Goal: Task Accomplishment & Management: Complete application form

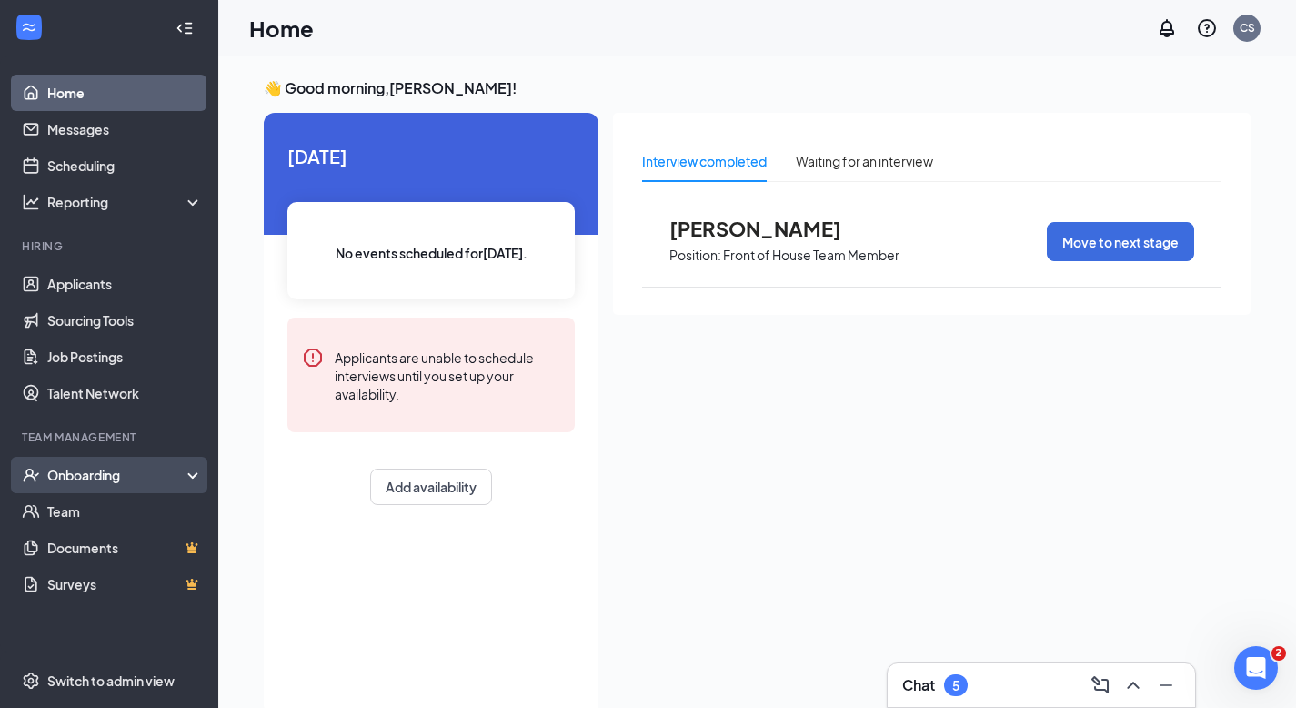
click at [100, 470] on div "Onboarding" at bounding box center [117, 475] width 140 height 18
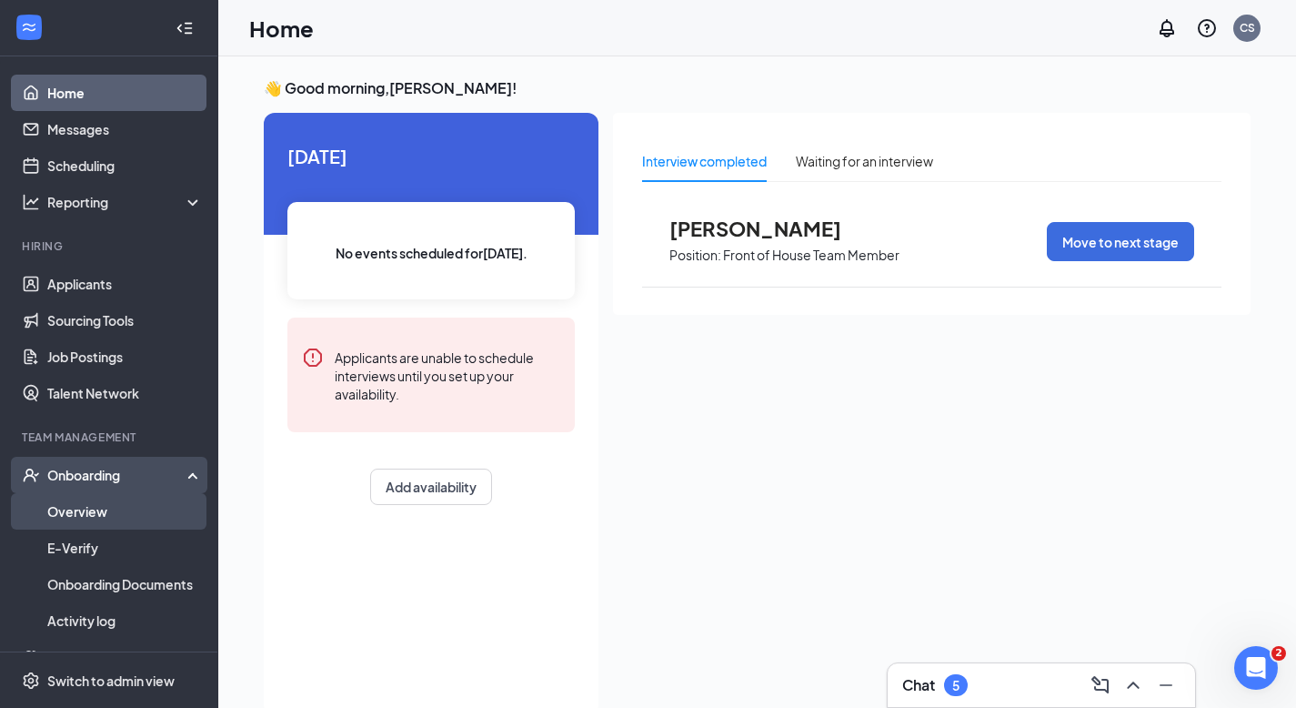
click at [88, 512] on link "Overview" at bounding box center [125, 511] width 156 height 36
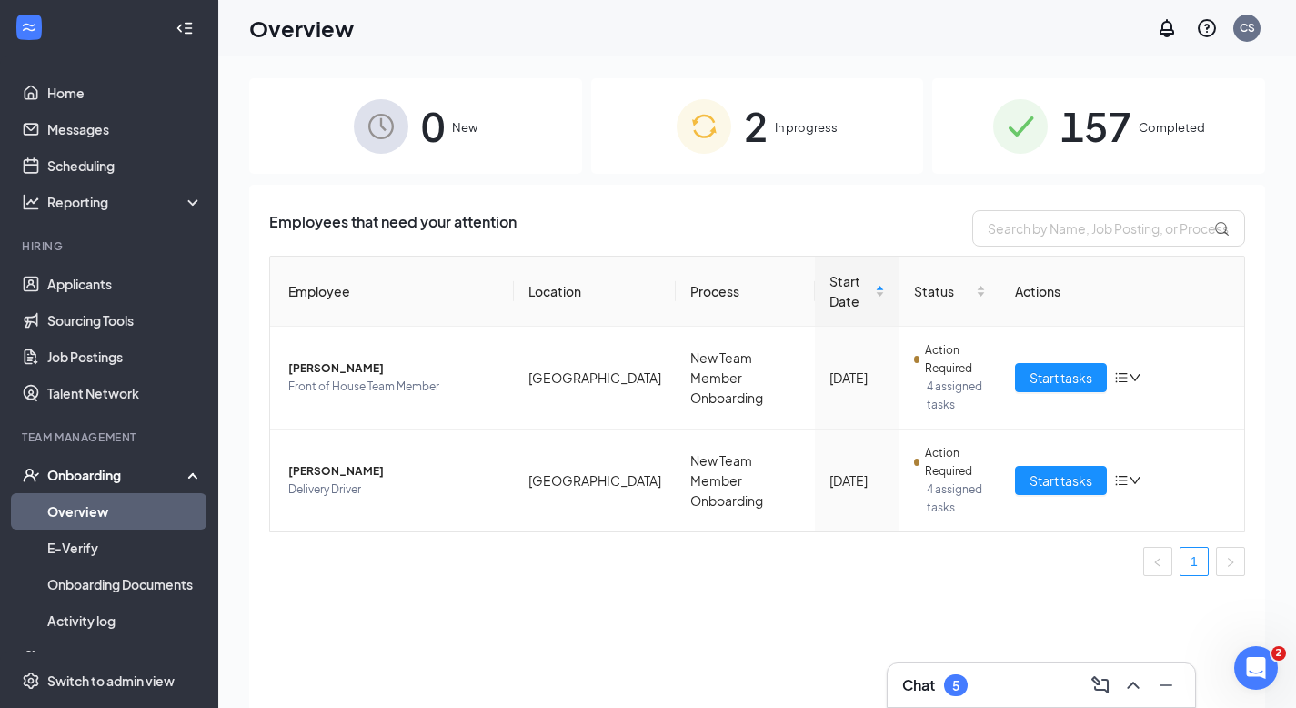
click at [806, 127] on span "In progress" at bounding box center [806, 127] width 63 height 18
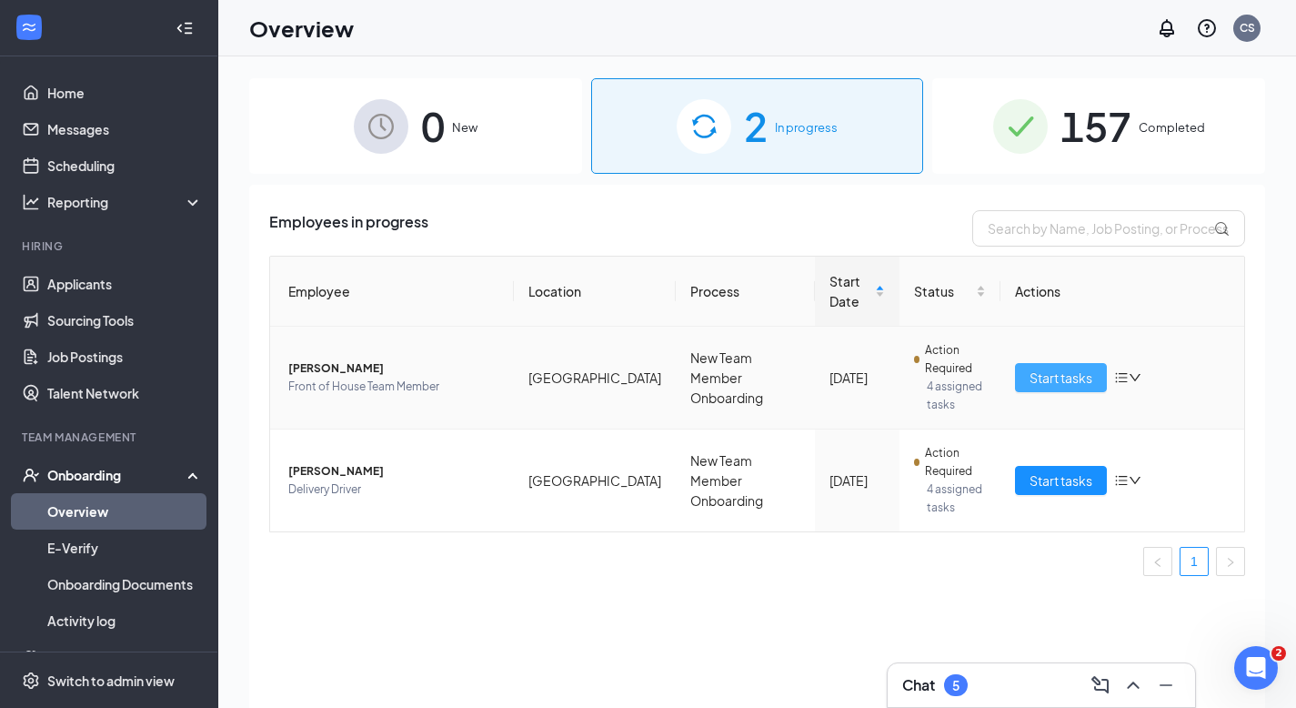
click at [1068, 374] on span "Start tasks" at bounding box center [1061, 377] width 63 height 20
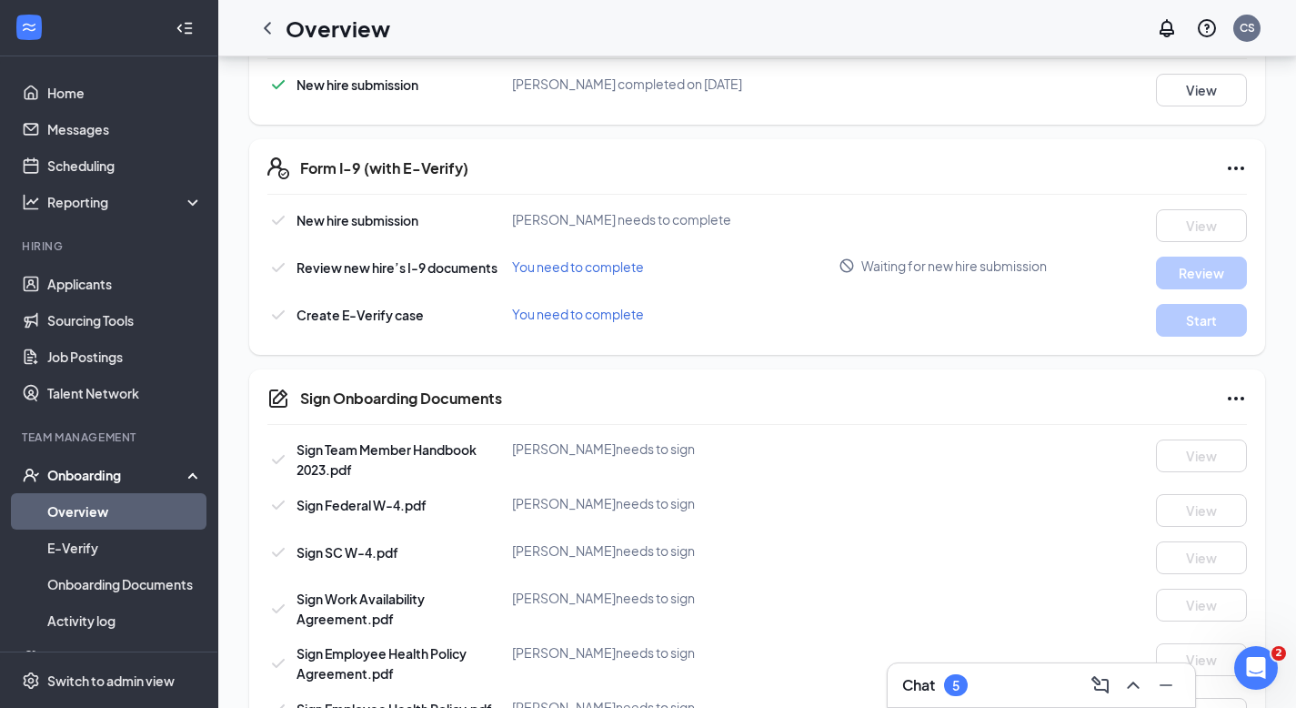
scroll to position [619, 0]
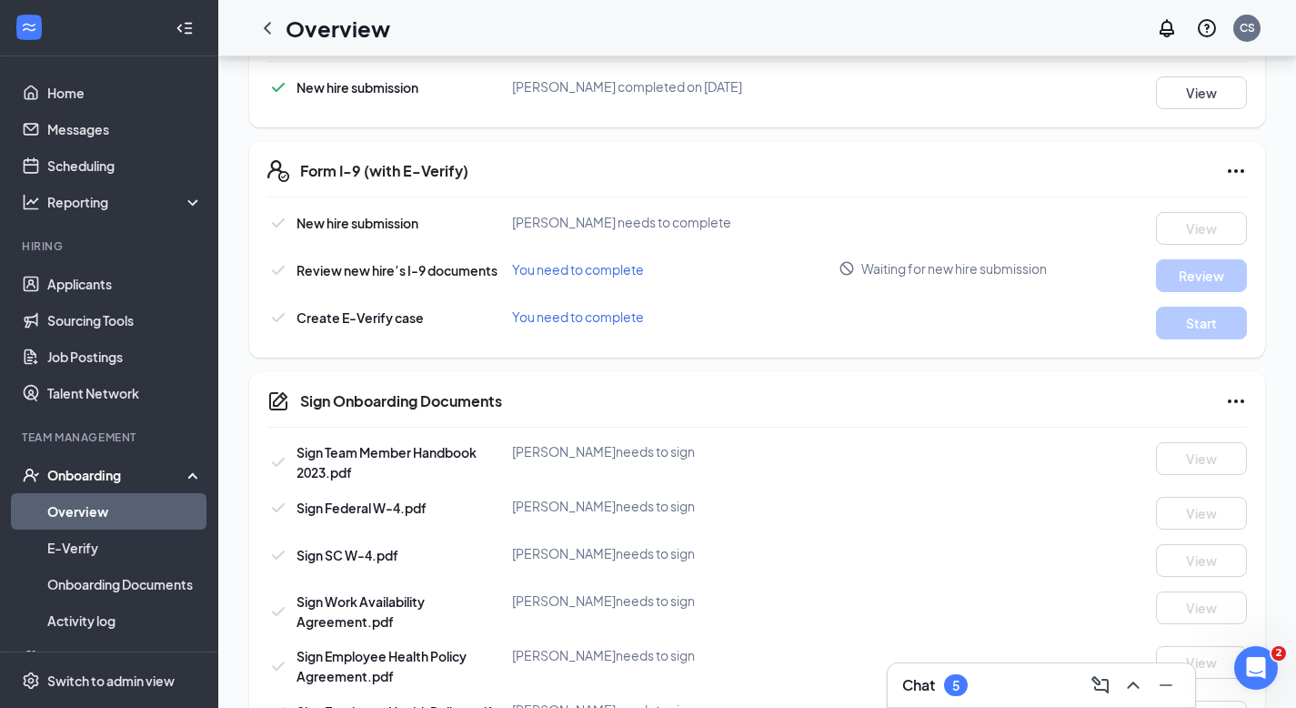
click at [106, 508] on link "Overview" at bounding box center [125, 511] width 156 height 36
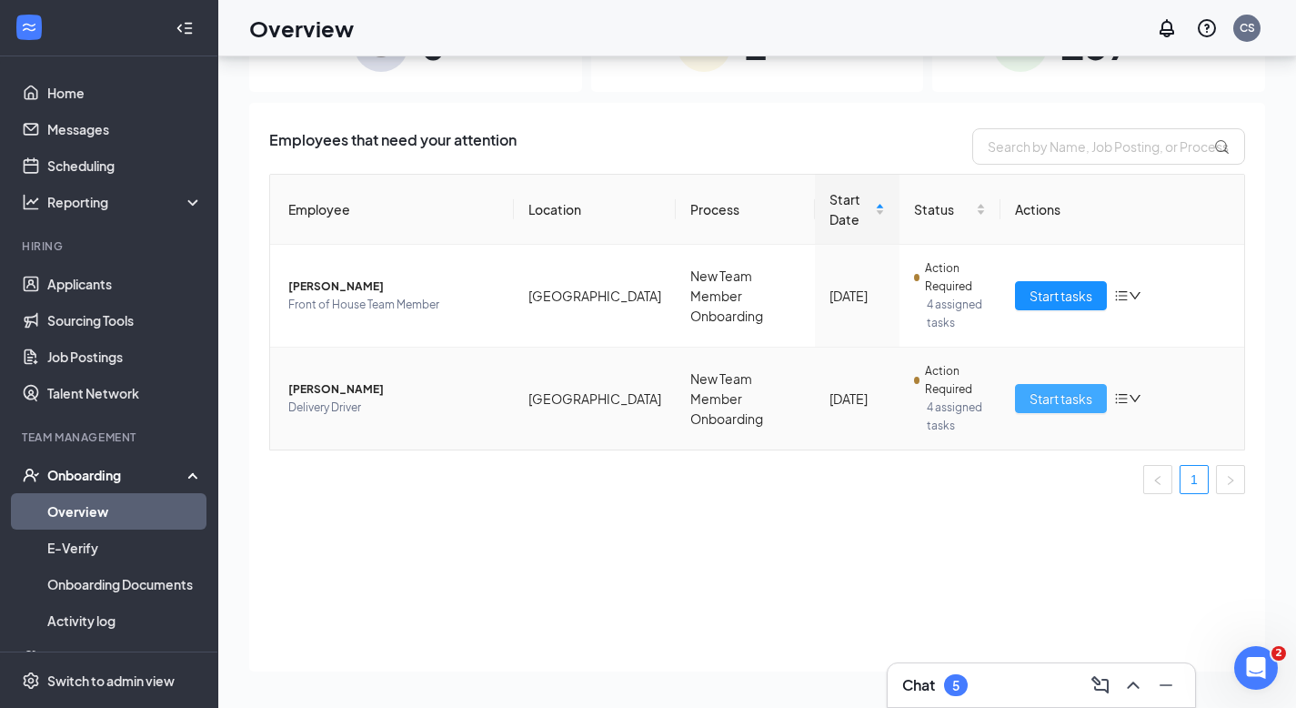
click at [1042, 391] on span "Start tasks" at bounding box center [1061, 398] width 63 height 20
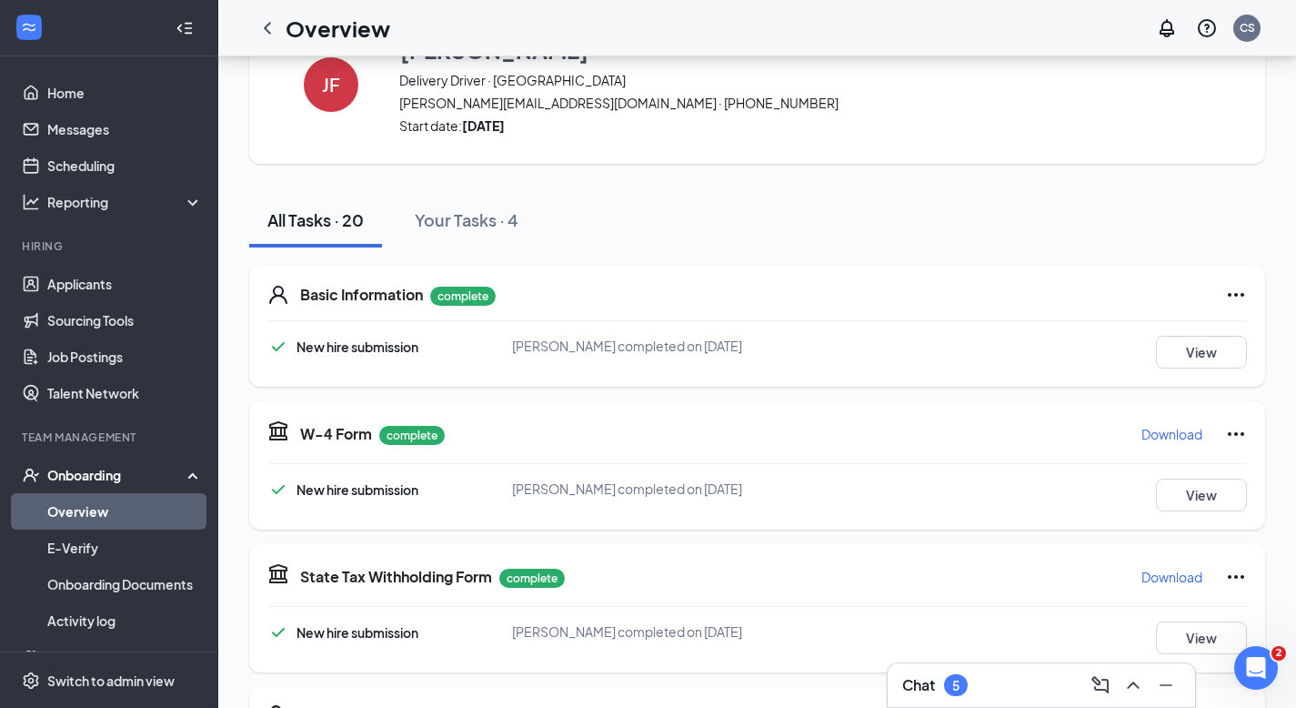
scroll to position [73, 0]
click at [1184, 348] on button "View" at bounding box center [1201, 353] width 91 height 33
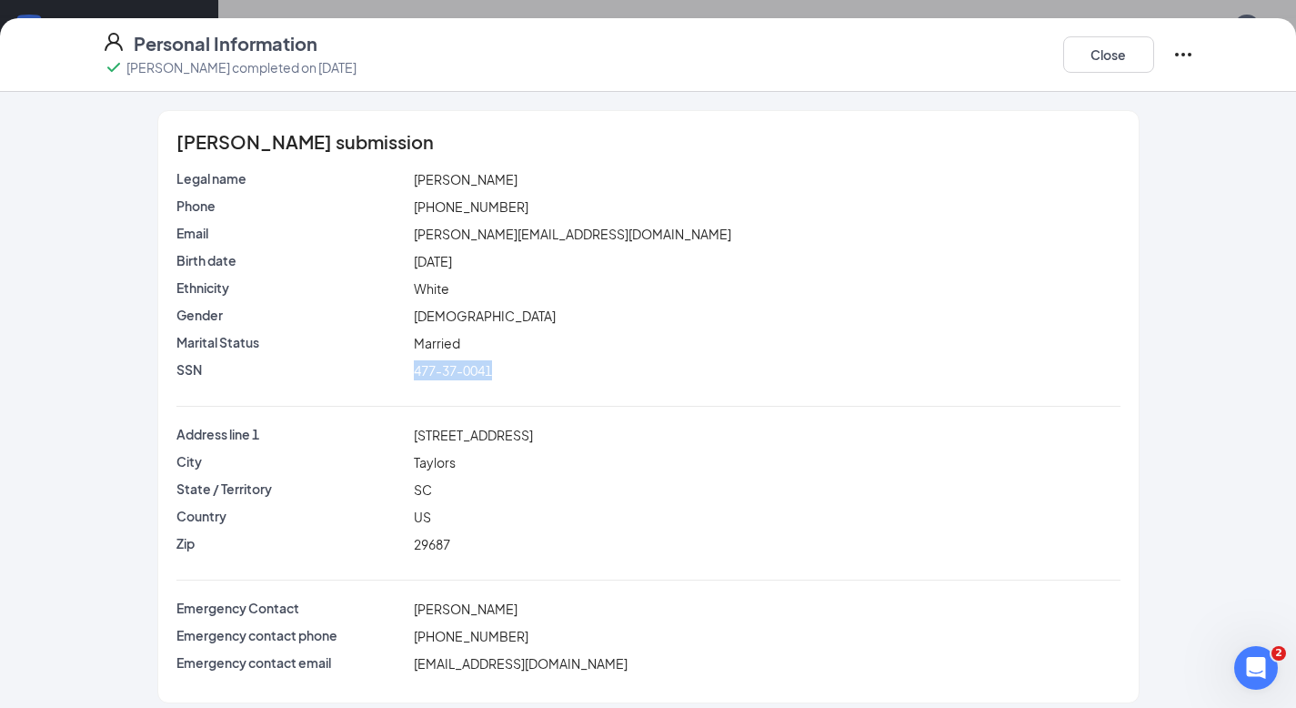
drag, startPoint x: 399, startPoint y: 367, endPoint x: 534, endPoint y: 372, distance: 134.7
click at [534, 372] on div "SSN 477-37-0041" at bounding box center [648, 370] width 951 height 20
copy div "477-37-0041"
click at [1088, 46] on button "Close" at bounding box center [1108, 54] width 91 height 36
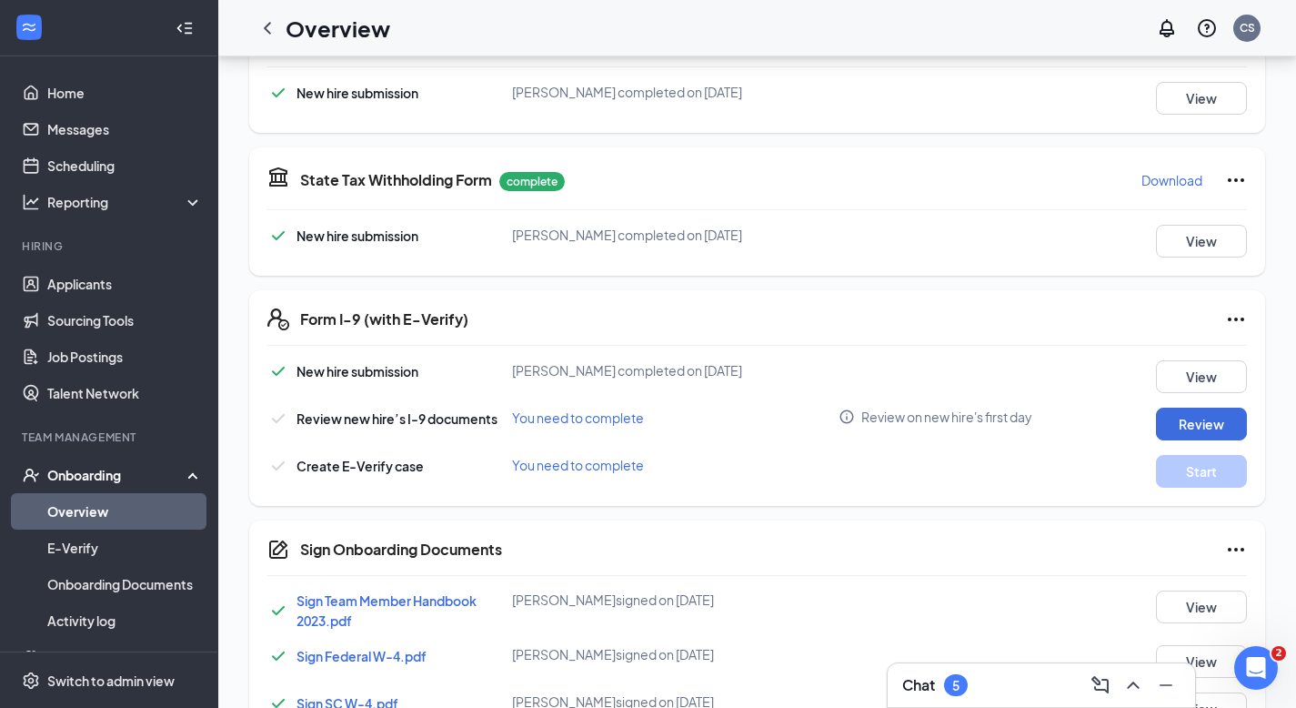
scroll to position [557, 0]
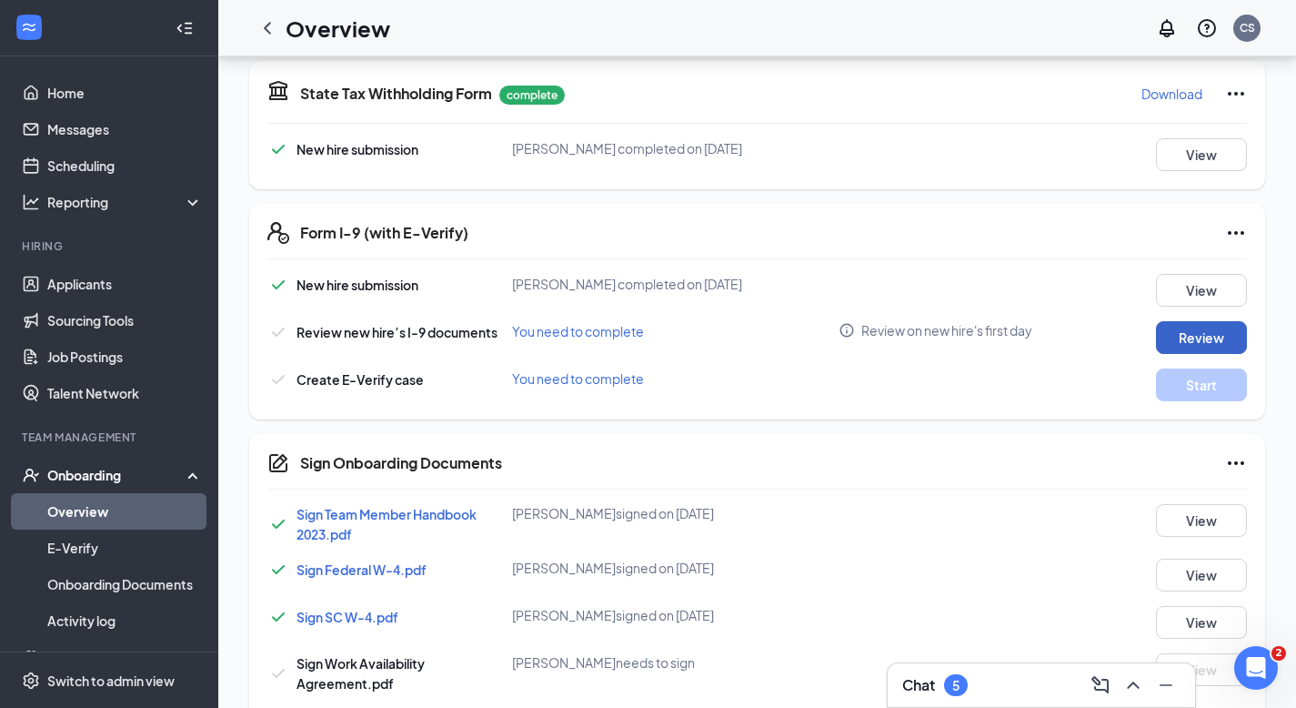
click at [1209, 333] on button "Review" at bounding box center [1201, 337] width 91 height 33
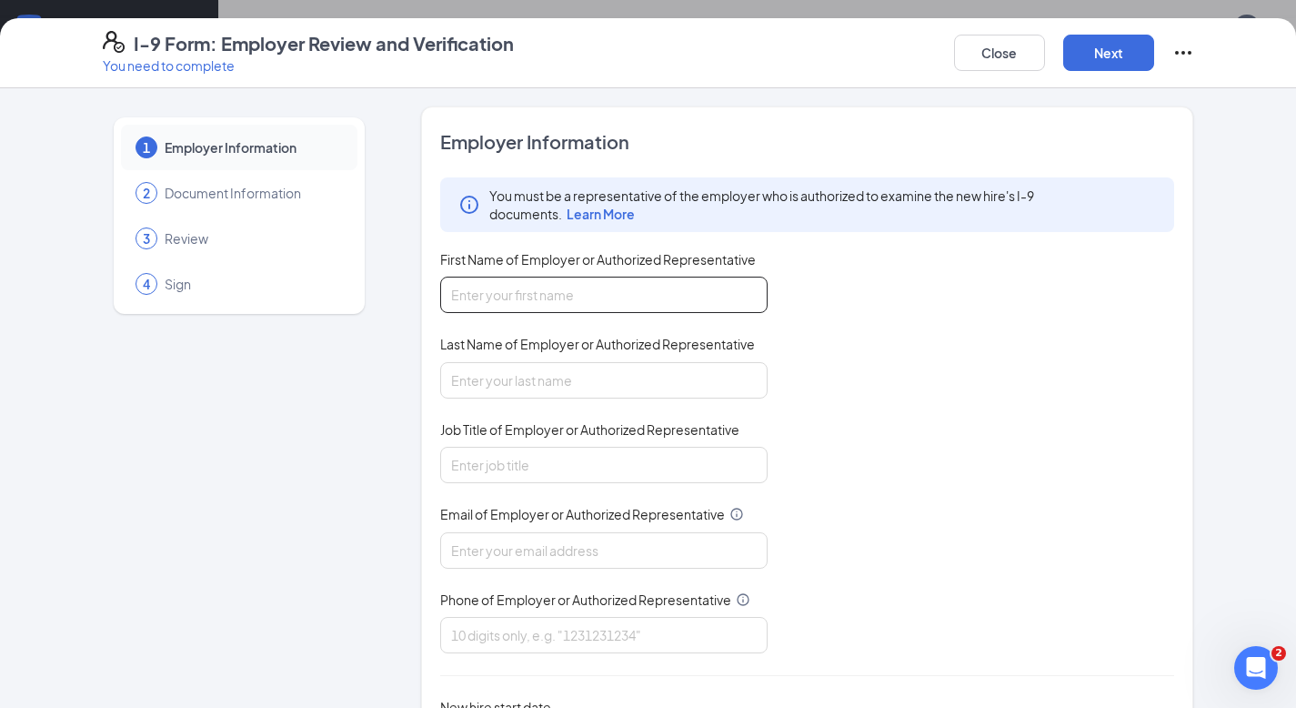
click at [546, 294] on input "First Name of Employer or Authorized Representative" at bounding box center [603, 295] width 327 height 36
type input "[PERSON_NAME]"
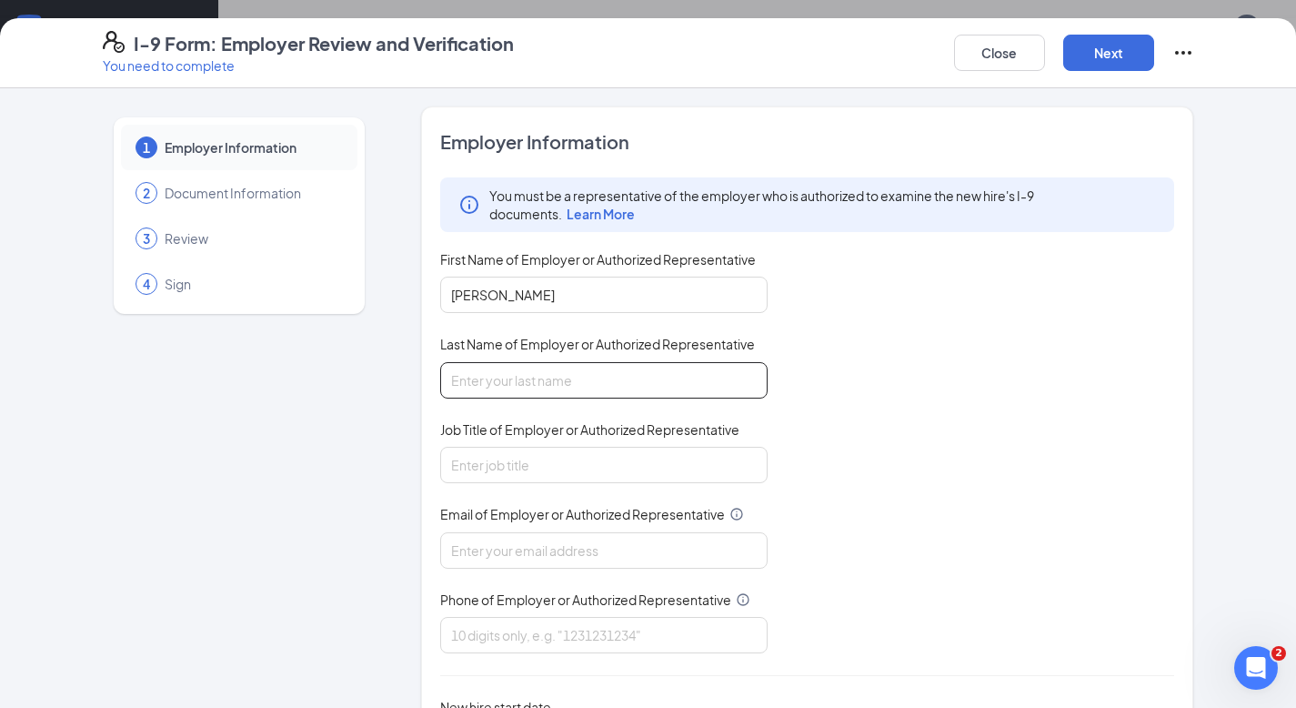
click at [468, 373] on input "Last Name of Employer or Authorized Representative" at bounding box center [603, 380] width 327 height 36
type input "[PERSON_NAME]"
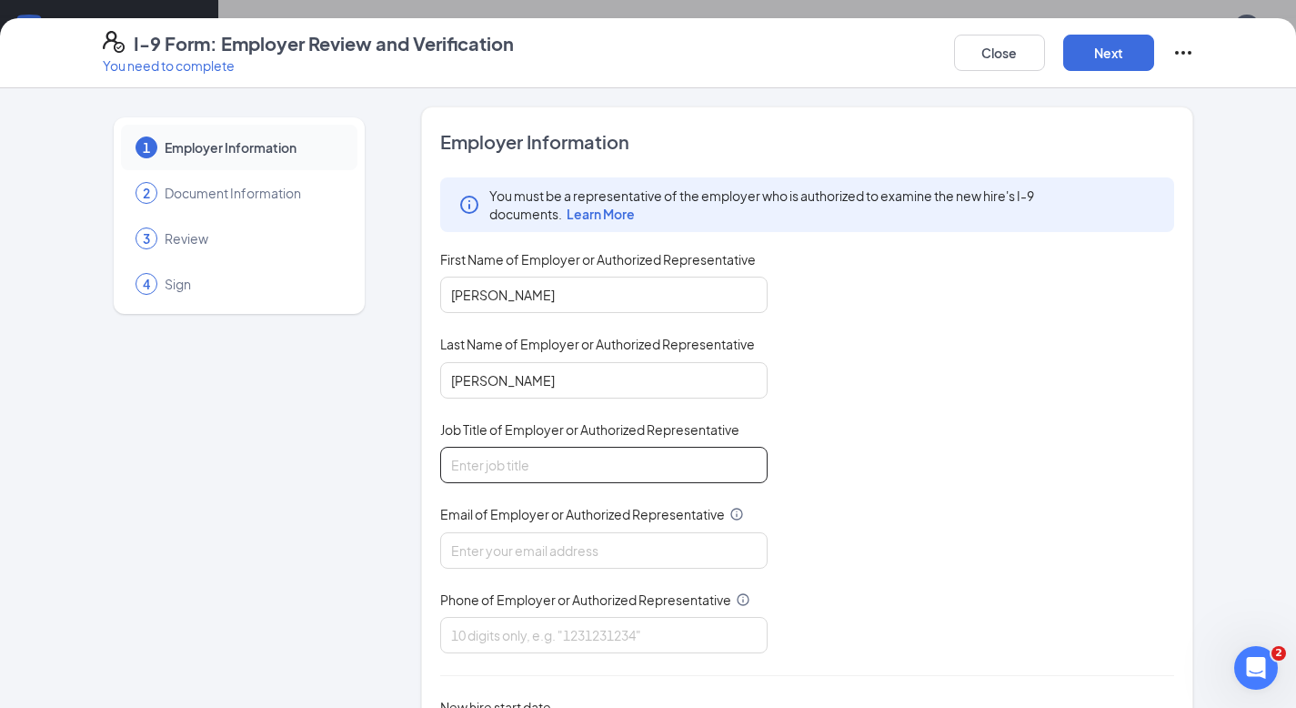
click at [468, 470] on input "Job Title of Employer or Authorized Representative" at bounding box center [603, 465] width 327 height 36
type input "operator"
click at [465, 553] on input "Email of Employer or Authorized Representative" at bounding box center [603, 550] width 327 height 36
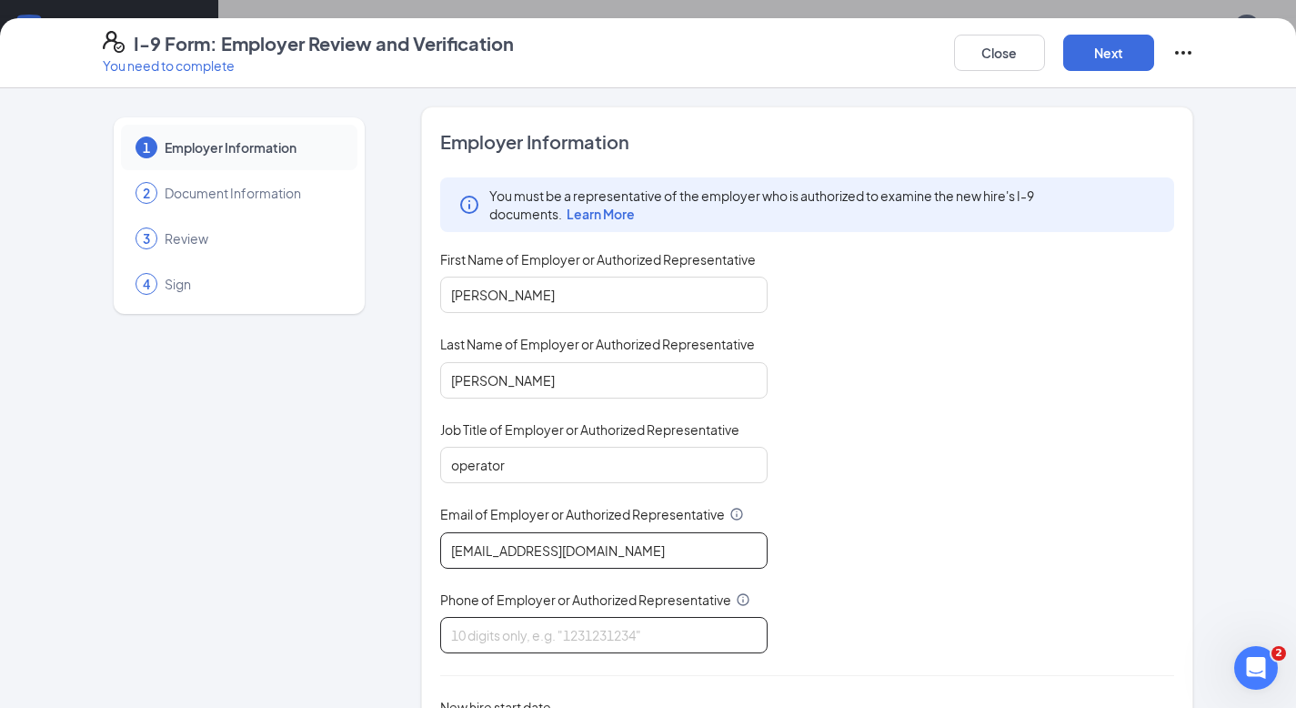
type input "[EMAIL_ADDRESS][DOMAIN_NAME]"
click at [458, 632] on input "Phone of Employer or Authorized Representative" at bounding box center [603, 635] width 327 height 36
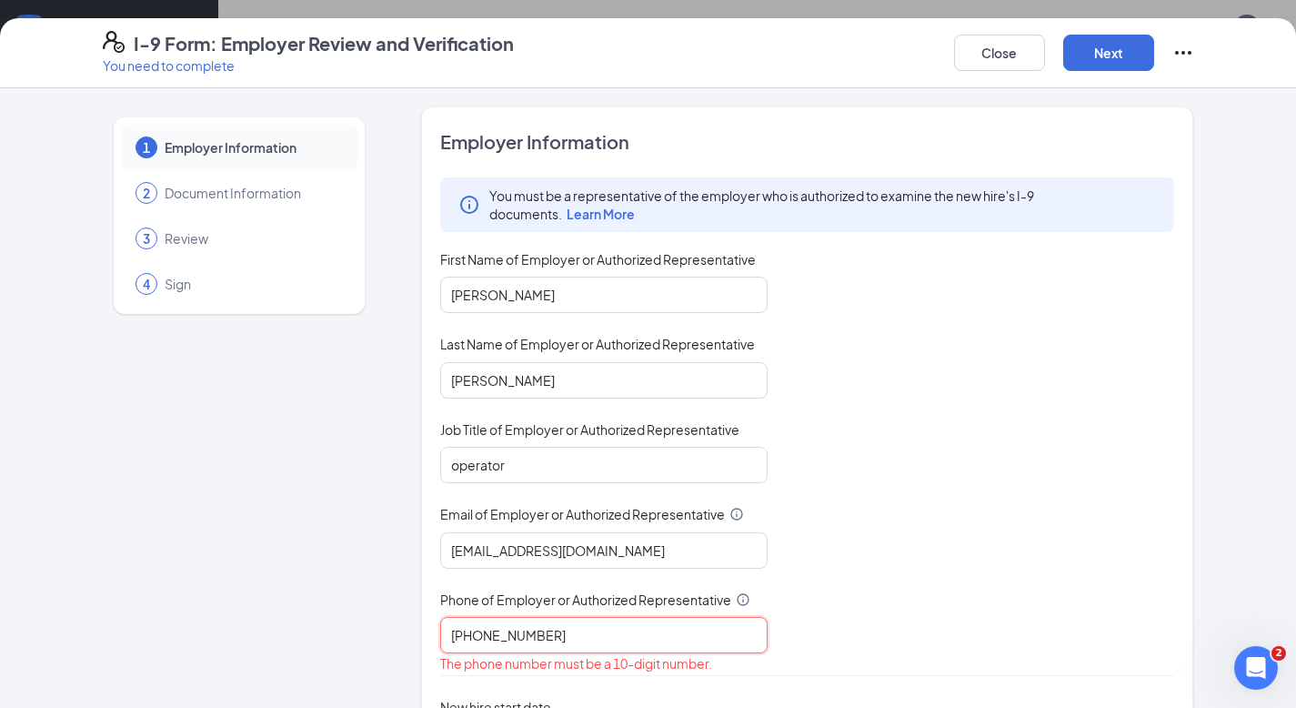
click at [503, 630] on input "[PHONE_NUMBER]" at bounding box center [603, 635] width 327 height 36
click at [476, 632] on input "864-2979912" at bounding box center [603, 635] width 327 height 36
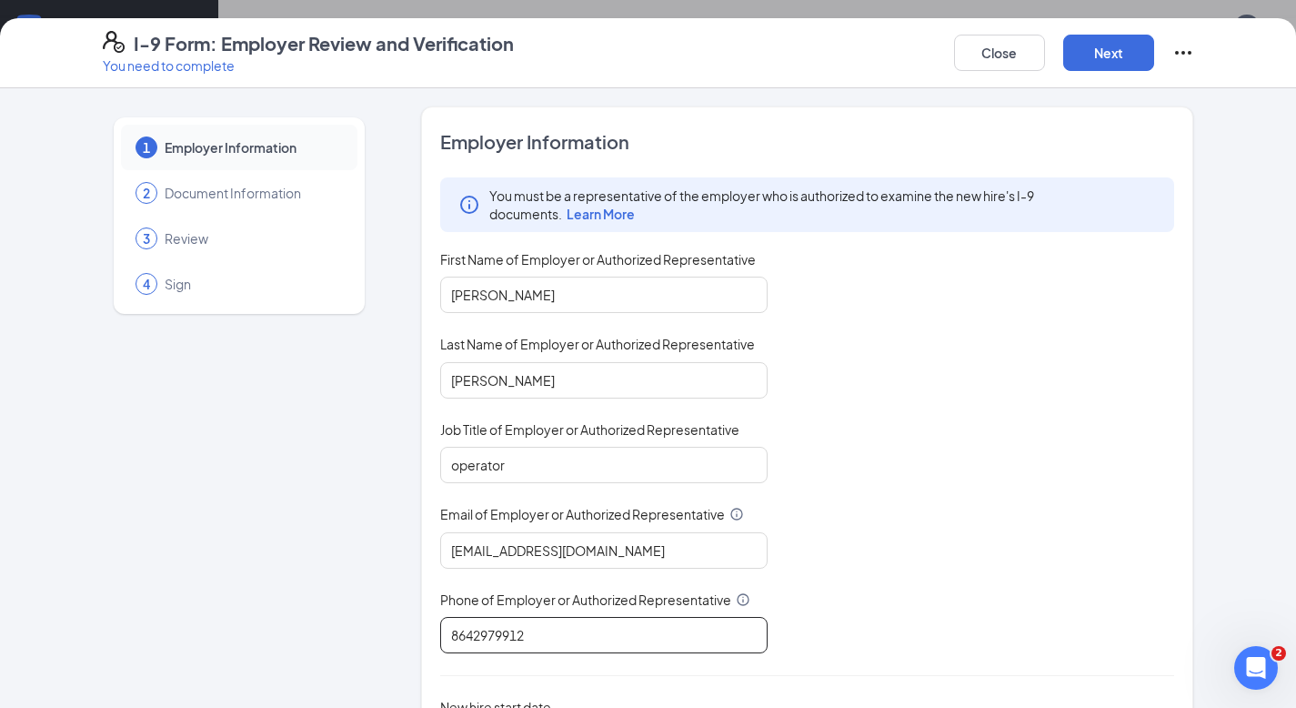
type input "8642979912"
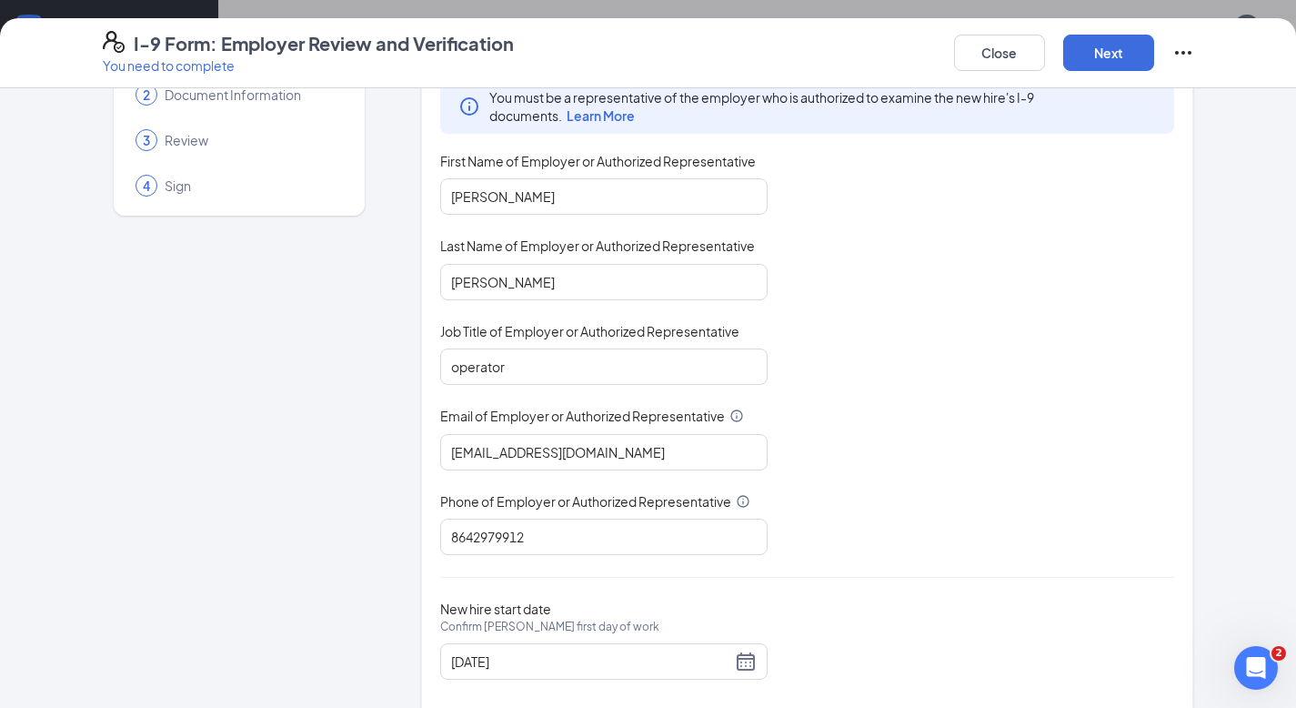
scroll to position [131, 0]
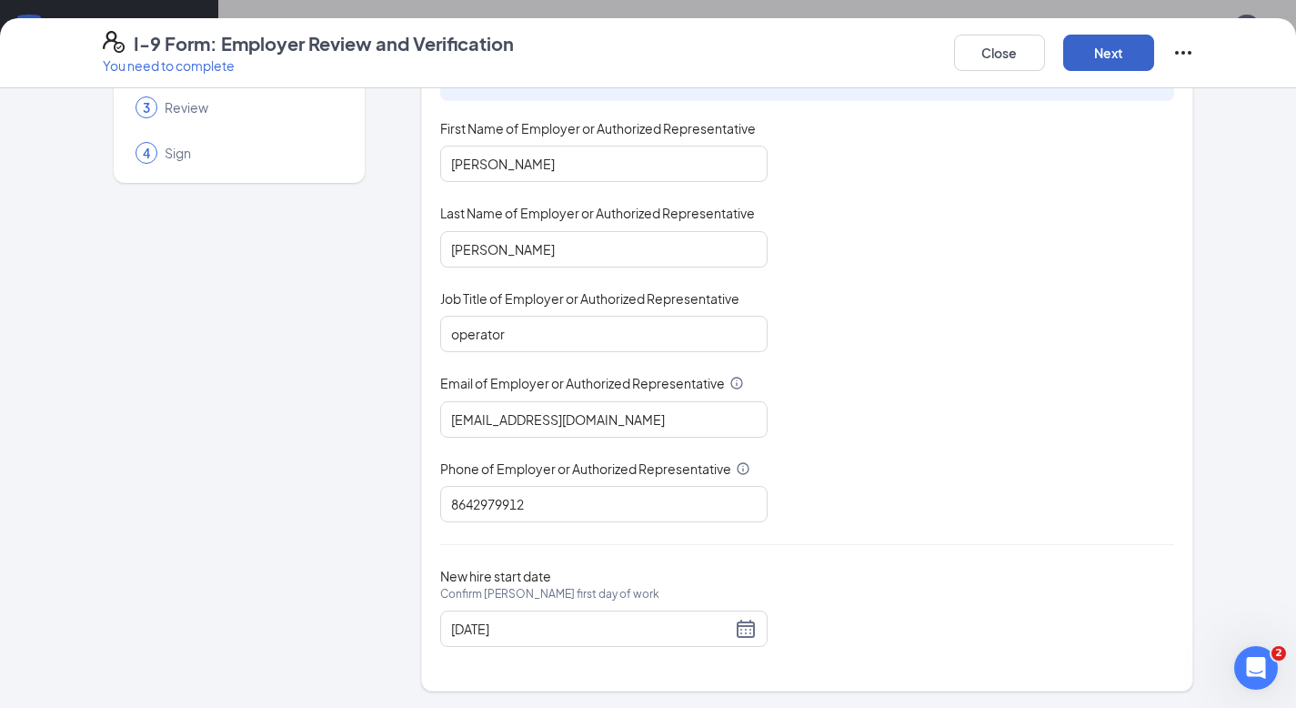
click at [1087, 55] on button "Next" at bounding box center [1108, 53] width 91 height 36
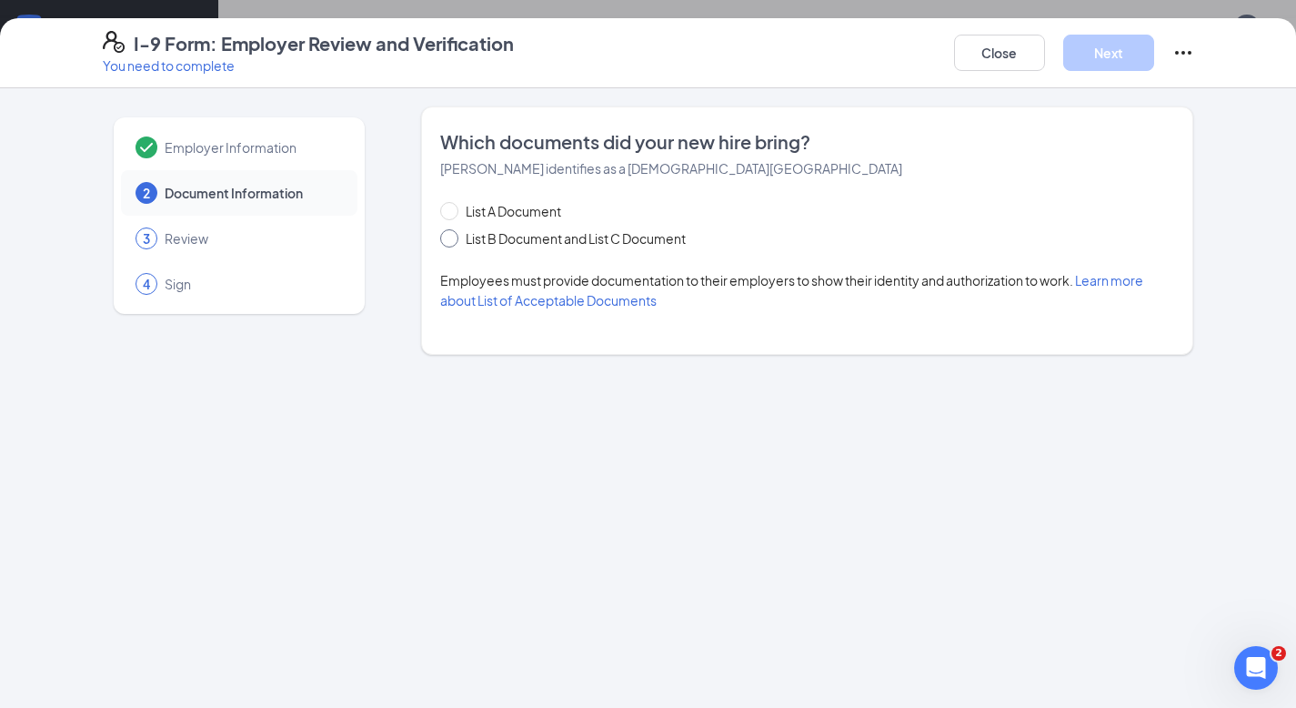
click at [450, 233] on input "List B Document and List C Document" at bounding box center [446, 235] width 13 height 13
radio input "true"
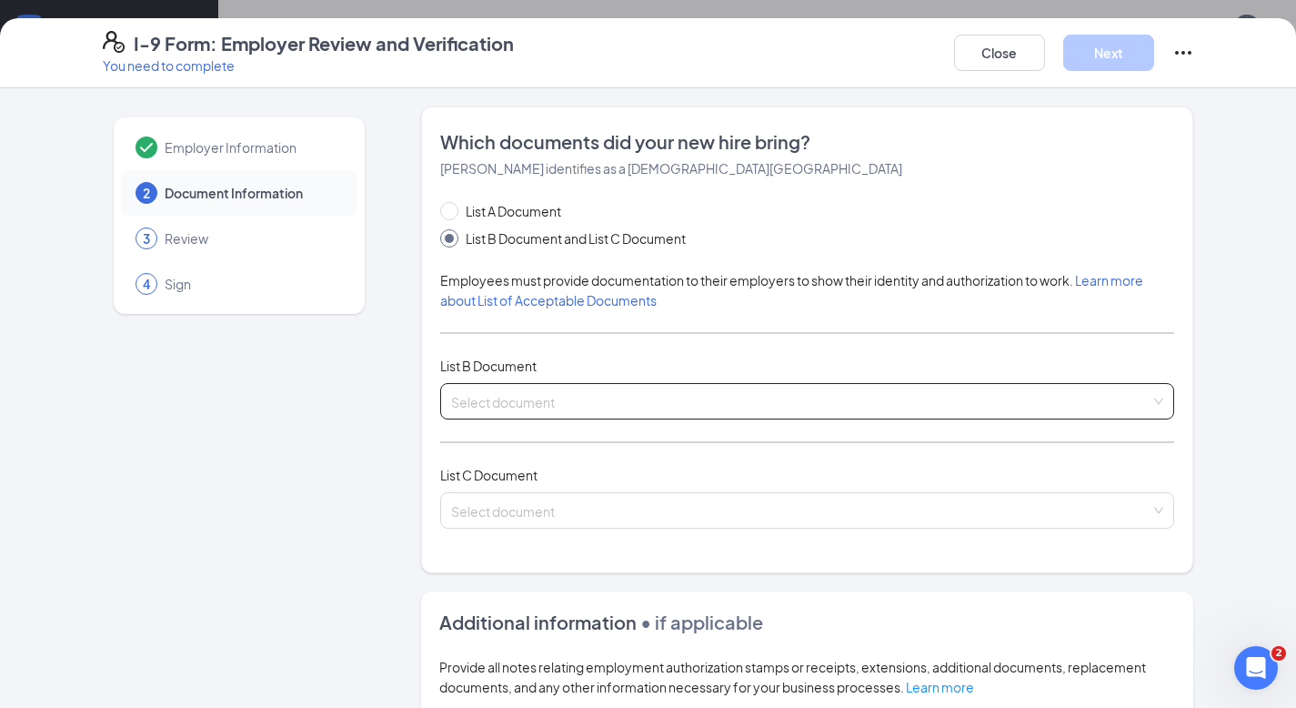
click at [470, 401] on input "search" at bounding box center [801, 397] width 700 height 27
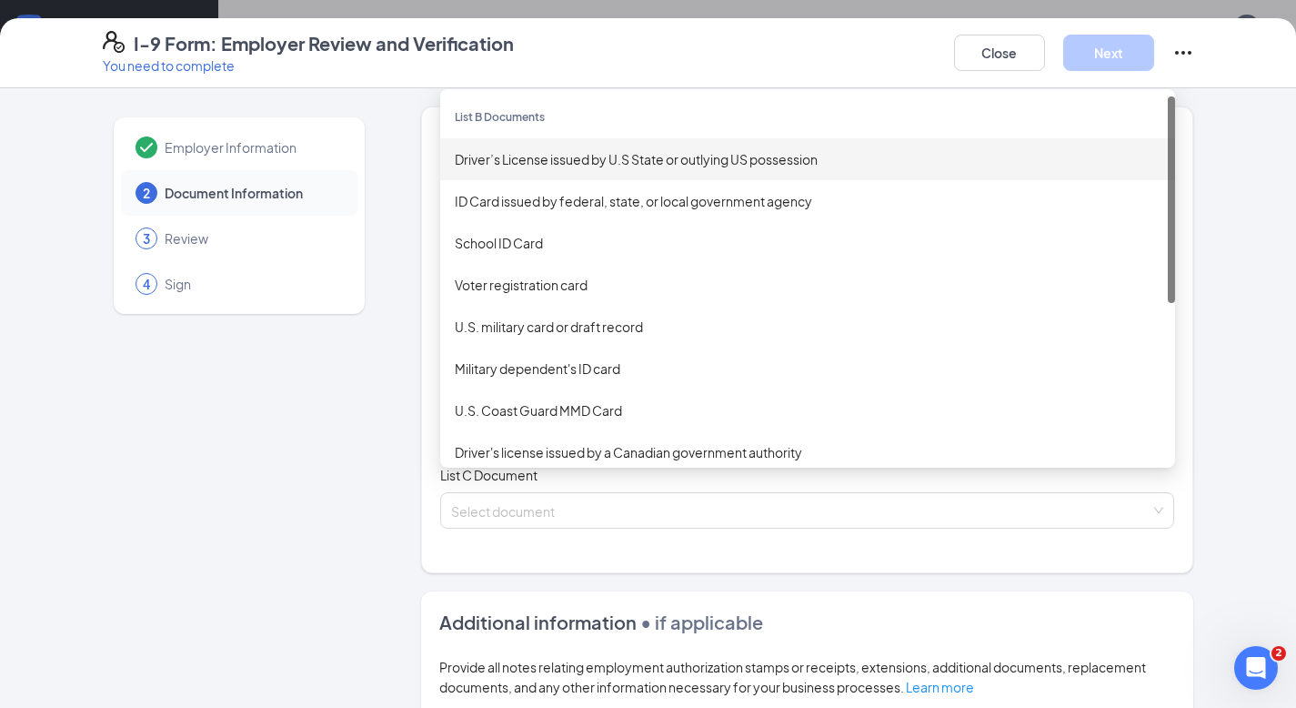
click at [558, 160] on div "Driver’s License issued by U.S State or outlying US possession" at bounding box center [808, 159] width 706 height 20
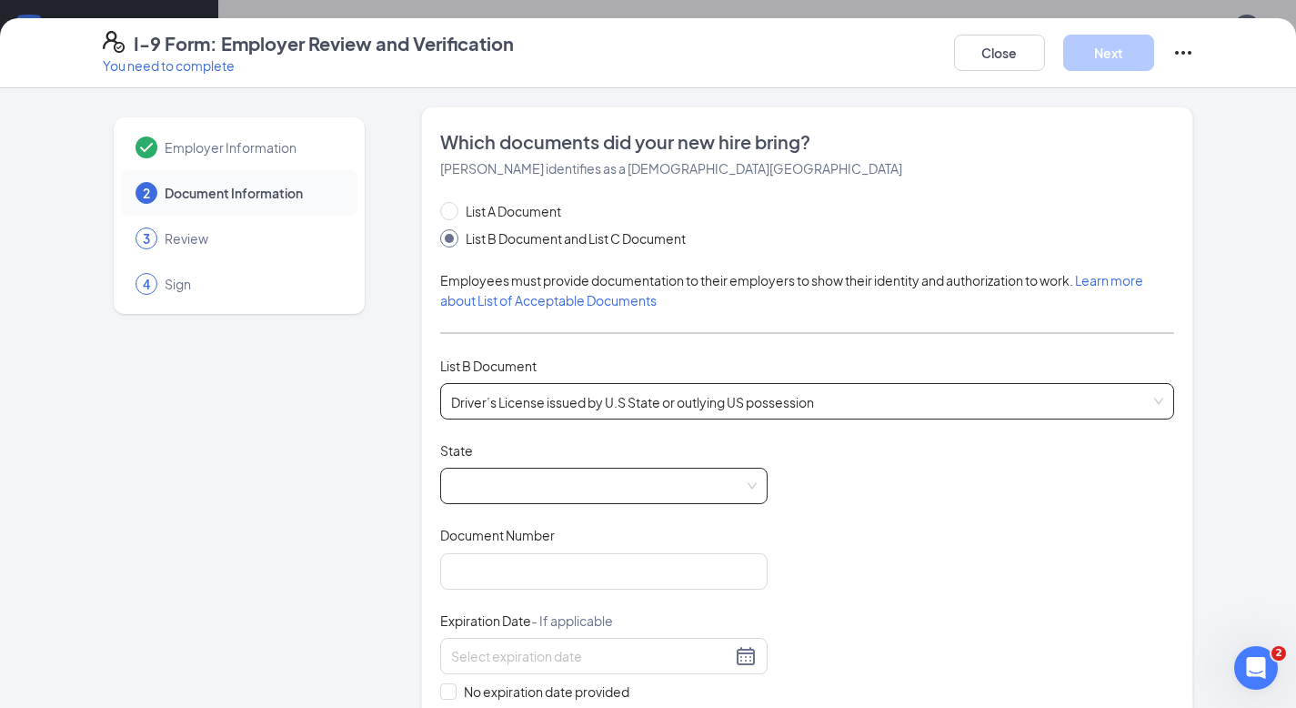
click at [478, 478] on span at bounding box center [604, 485] width 306 height 35
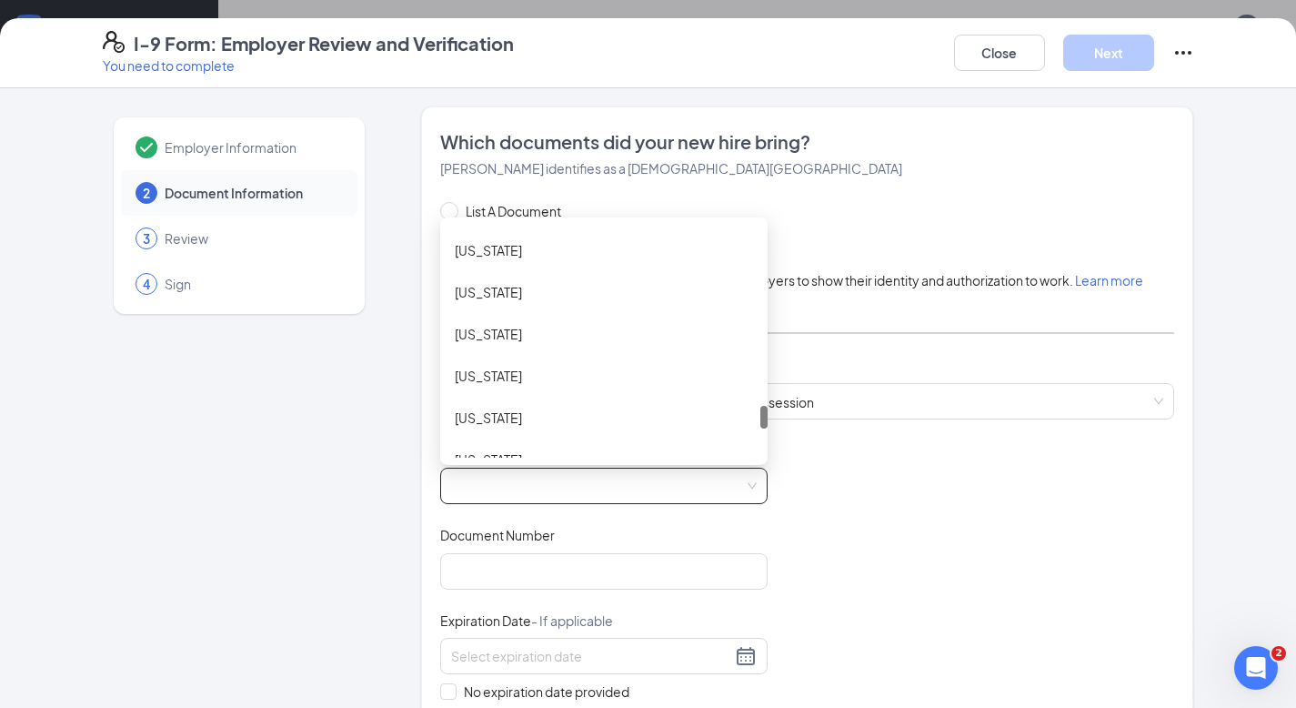
scroll to position [1818, 0]
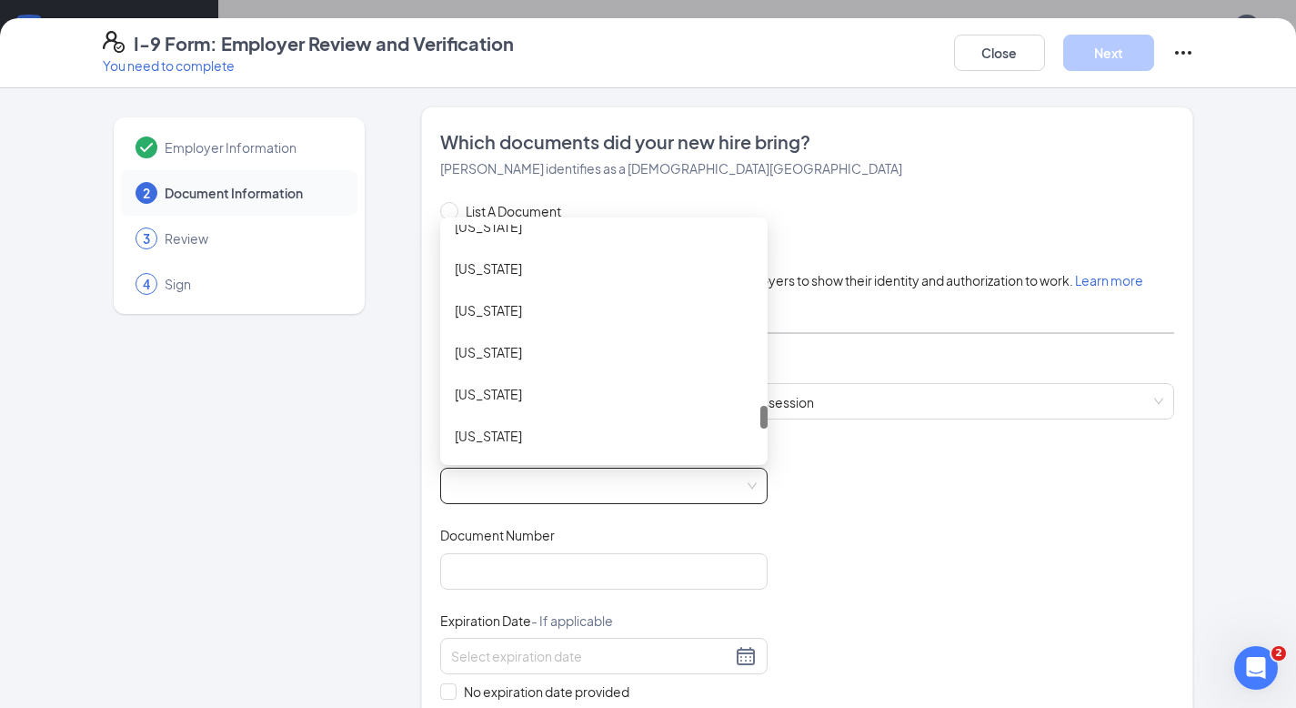
drag, startPoint x: 757, startPoint y: 236, endPoint x: 753, endPoint y: 417, distance: 181.0
click at [760, 417] on div at bounding box center [763, 417] width 7 height 23
click at [494, 267] on div "[US_STATE]" at bounding box center [604, 268] width 298 height 20
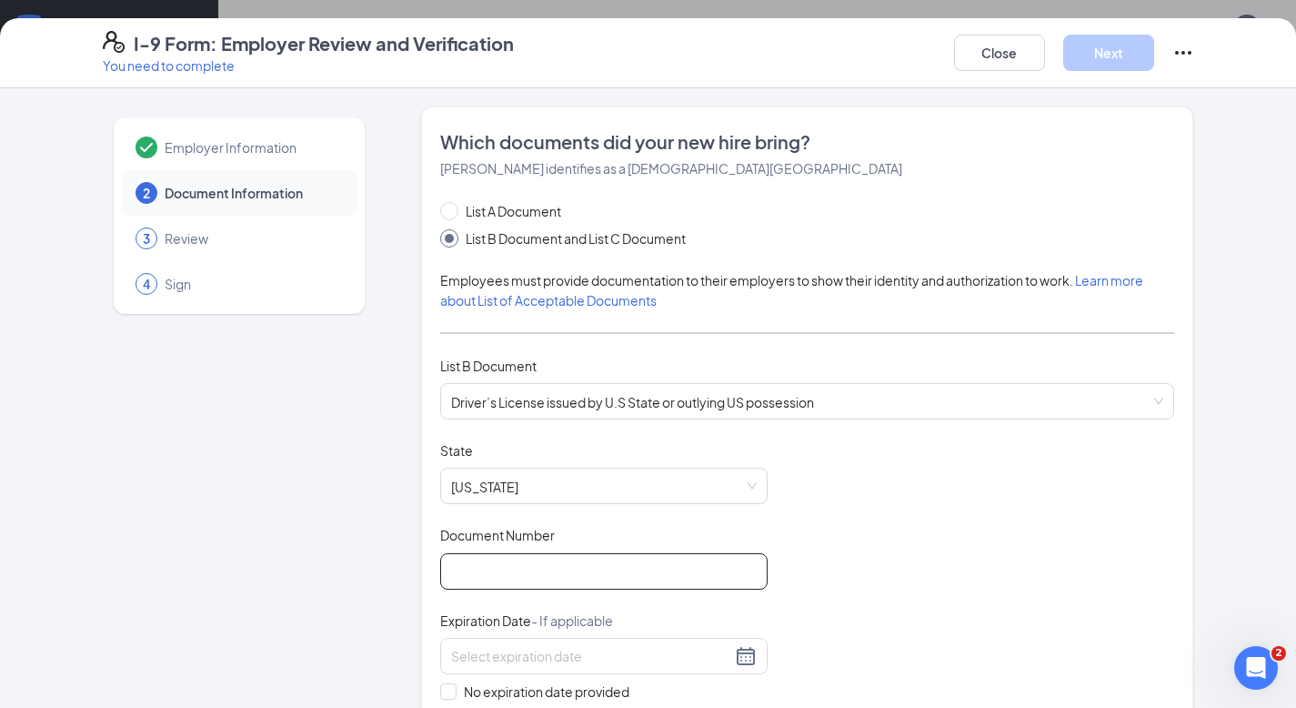
click at [443, 578] on input "Document Number" at bounding box center [603, 571] width 327 height 36
type input "107267518"
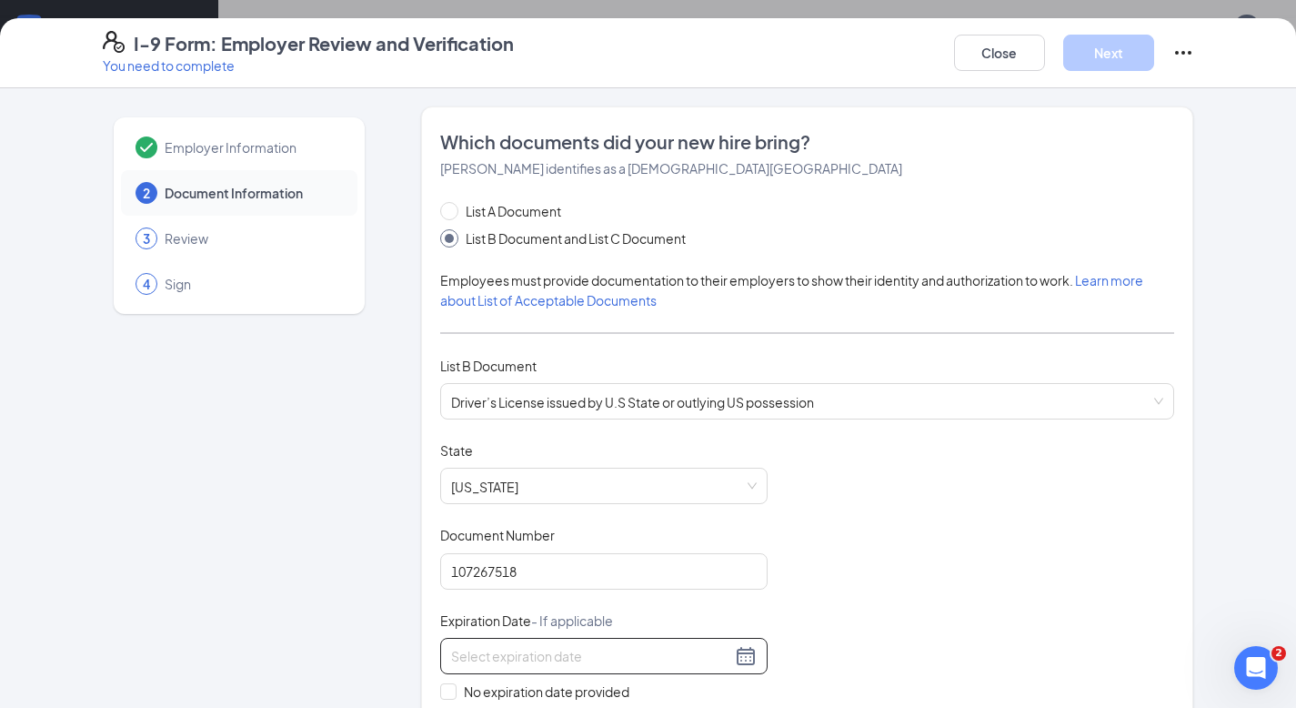
click at [453, 651] on input at bounding box center [591, 656] width 280 height 20
type input "[DATE]"
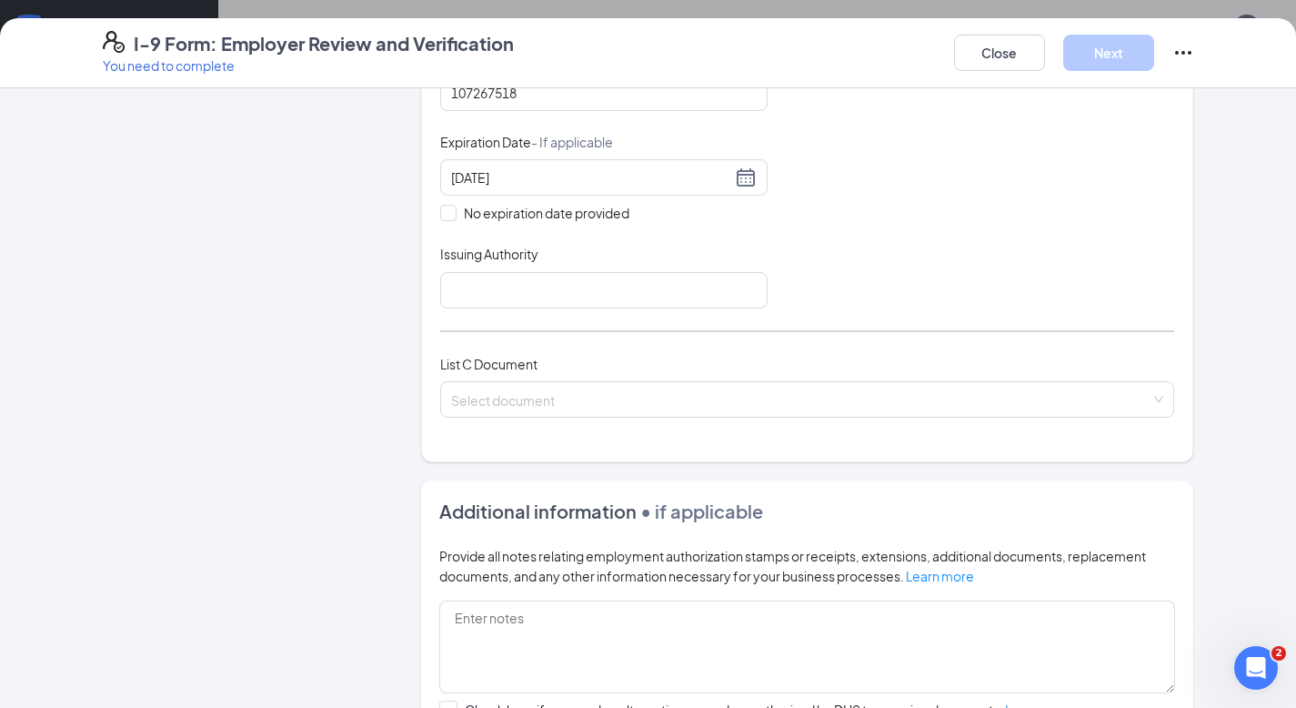
scroll to position [508, 0]
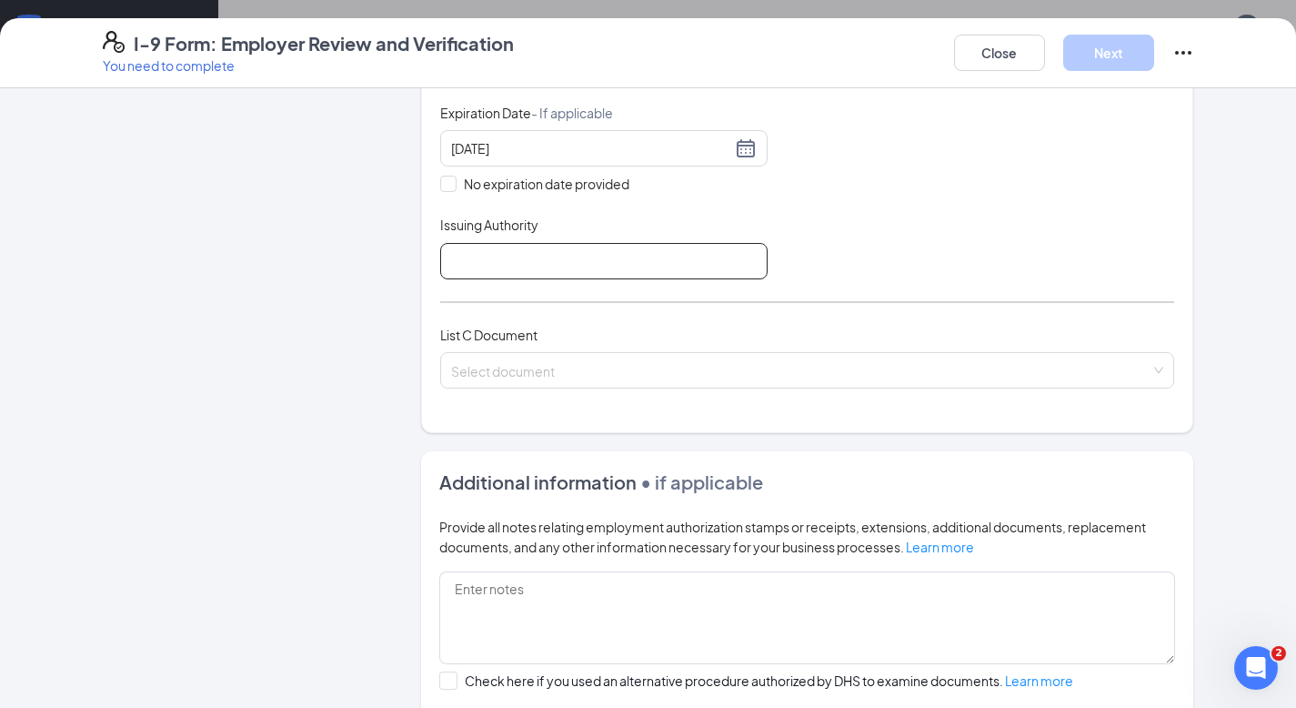
click at [451, 253] on input "Issuing Authority" at bounding box center [603, 261] width 327 height 36
type input "SCDMV"
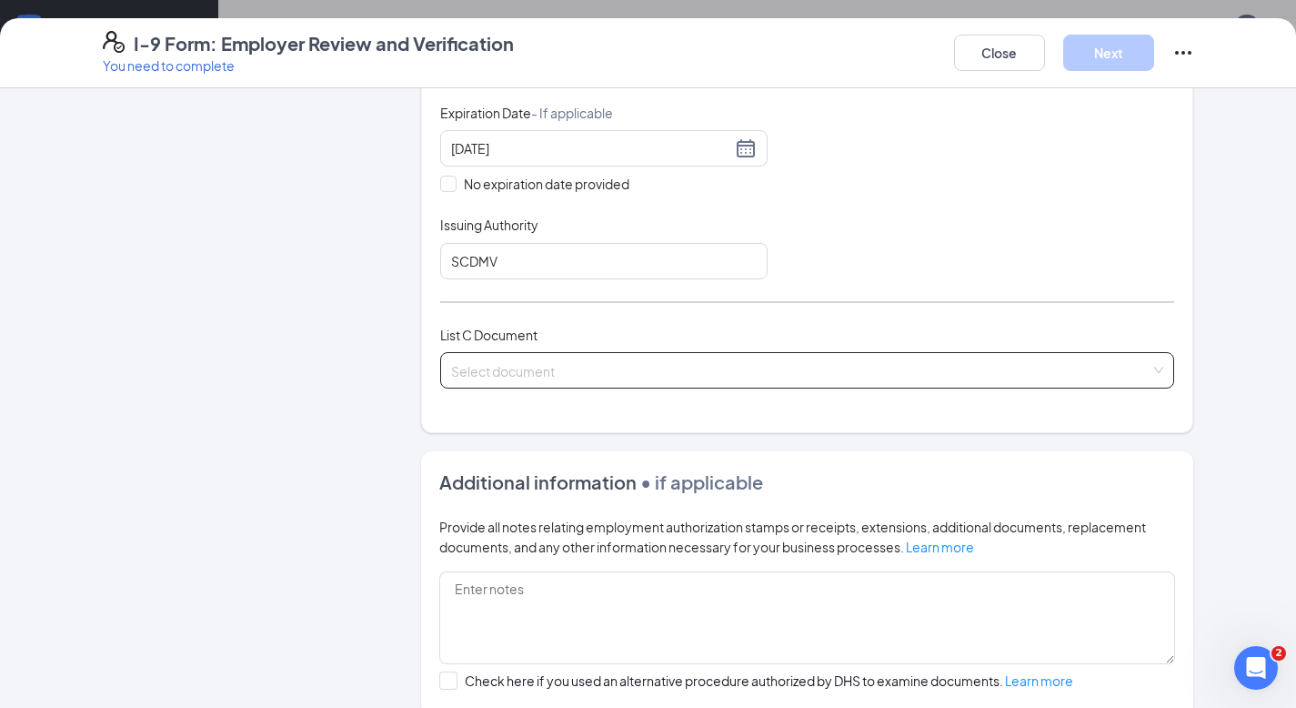
click at [448, 362] on div "Select document" at bounding box center [807, 370] width 735 height 36
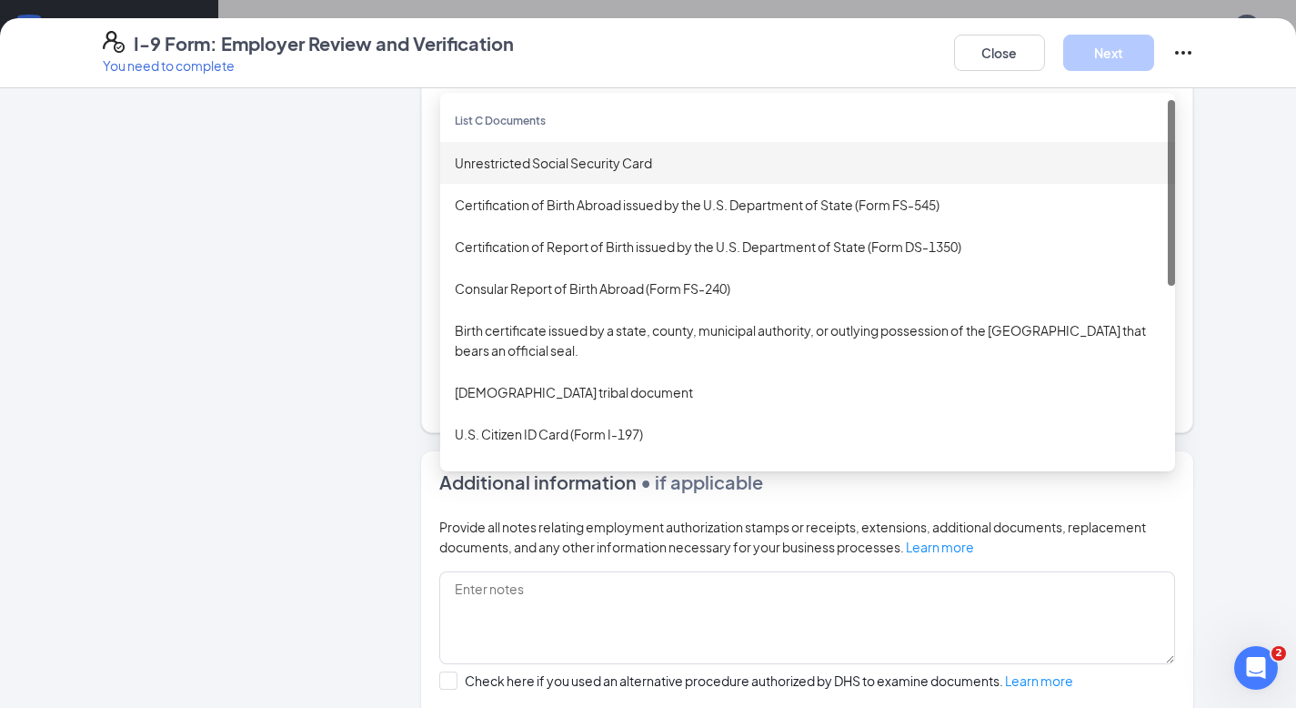
click at [528, 155] on div "Unrestricted Social Security Card" at bounding box center [808, 163] width 706 height 20
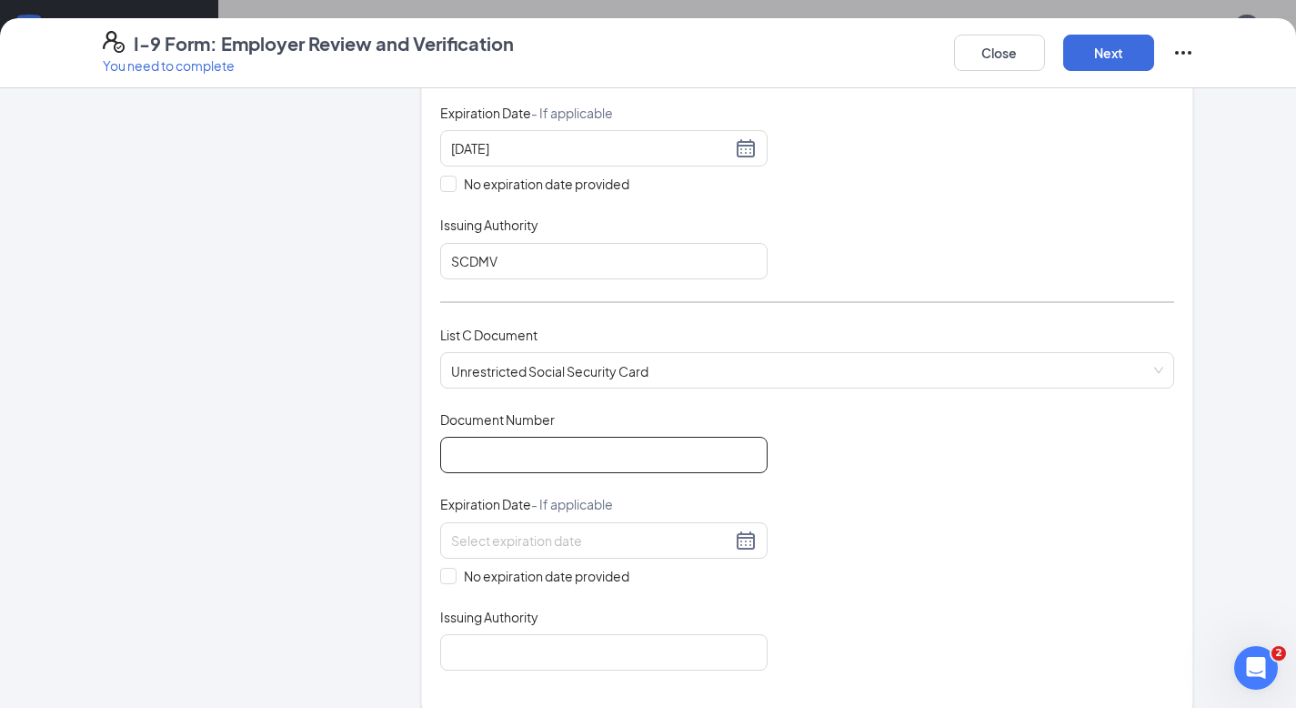
click at [448, 450] on input "Document Number" at bounding box center [603, 455] width 327 height 36
paste input "477-37-0041"
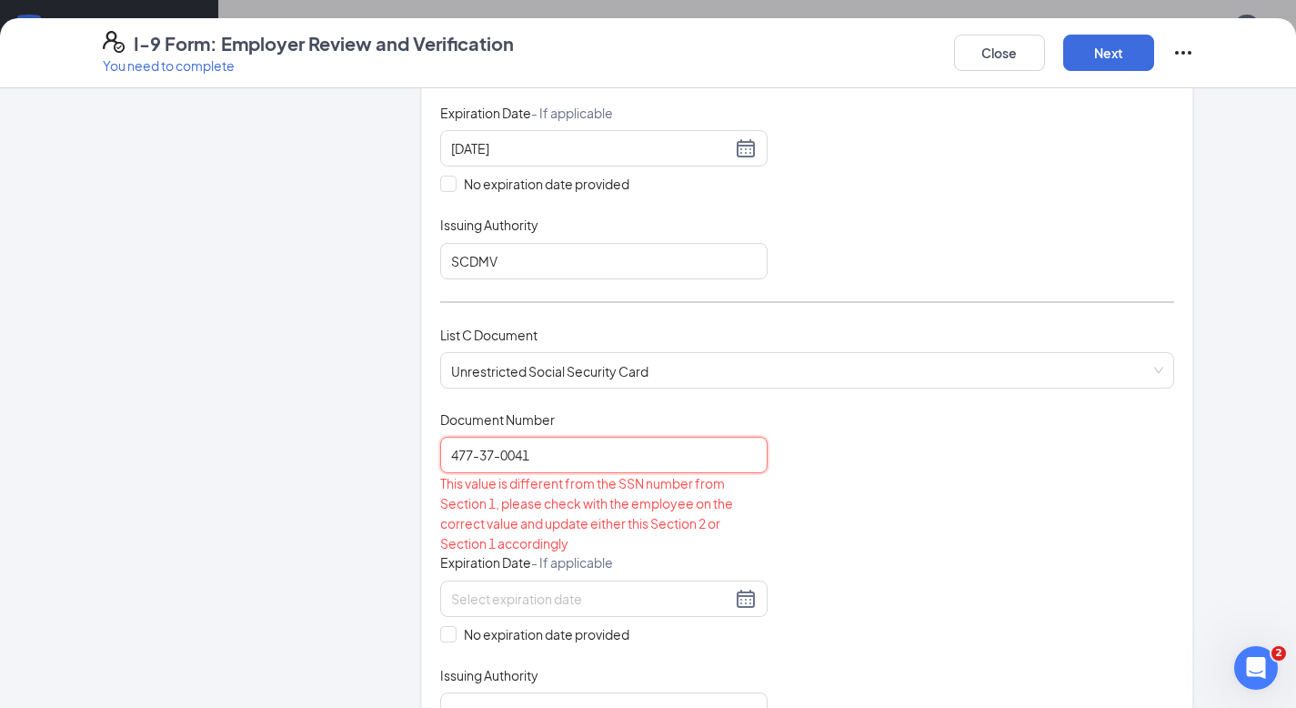
click at [496, 448] on input "477-37-0041" at bounding box center [603, 455] width 327 height 36
click at [474, 448] on input "477-370041" at bounding box center [603, 455] width 327 height 36
click at [467, 598] on input at bounding box center [591, 598] width 280 height 20
click at [447, 448] on input "477370041" at bounding box center [603, 455] width 327 height 36
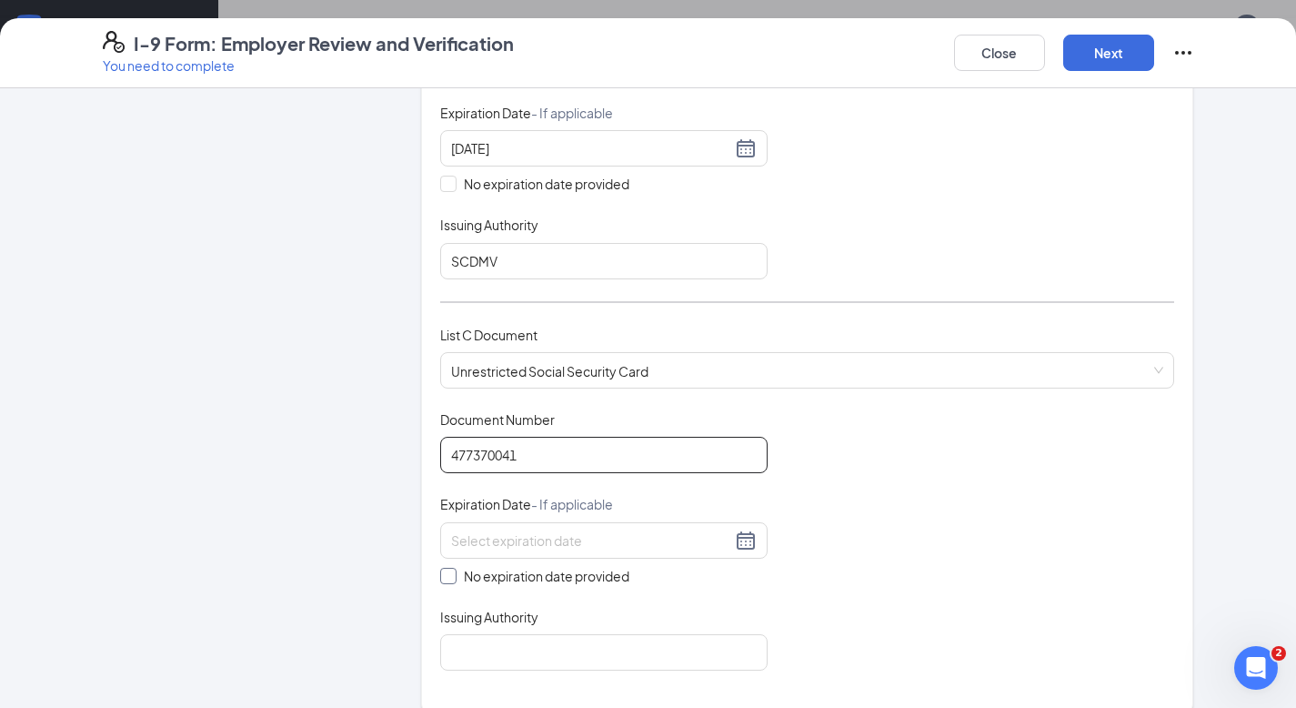
type input "477370041"
click at [443, 570] on input "No expiration date provided" at bounding box center [446, 574] width 13 height 13
checkbox input "true"
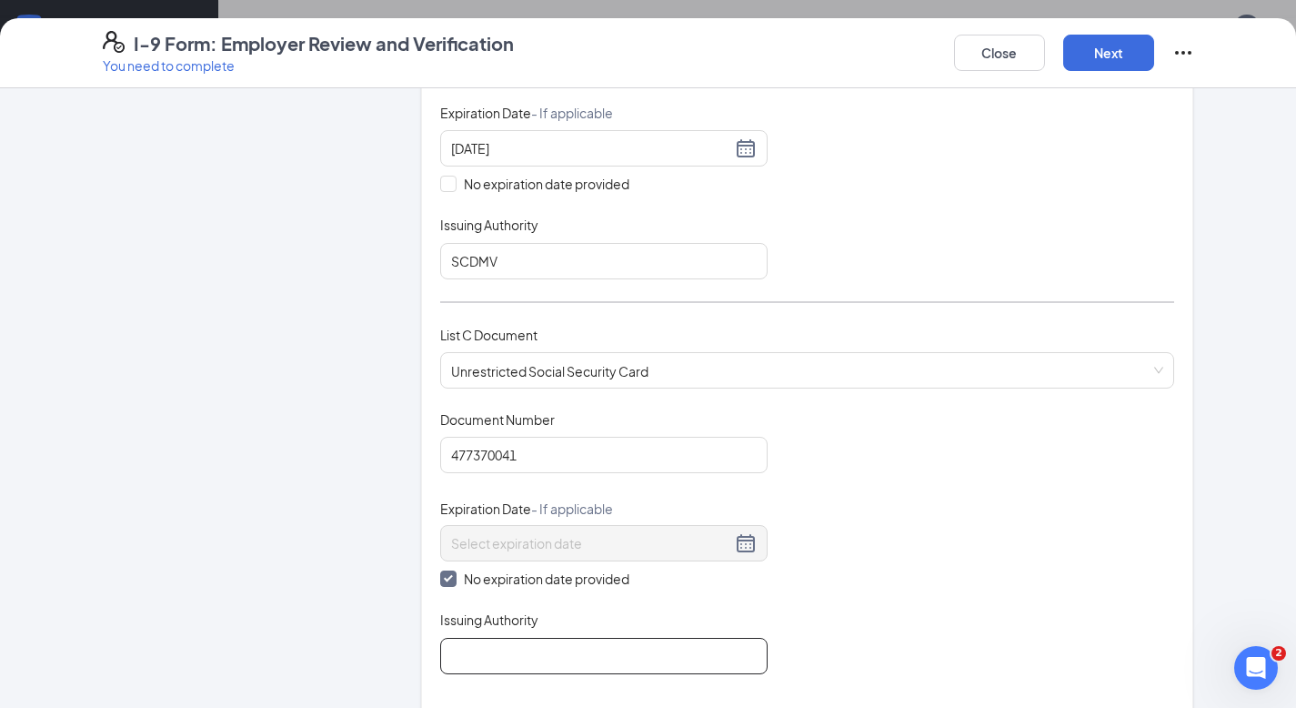
click at [453, 654] on input "Issuing Authority" at bounding box center [603, 656] width 327 height 36
type input "SSA"
click at [1112, 47] on button "Next" at bounding box center [1108, 53] width 91 height 36
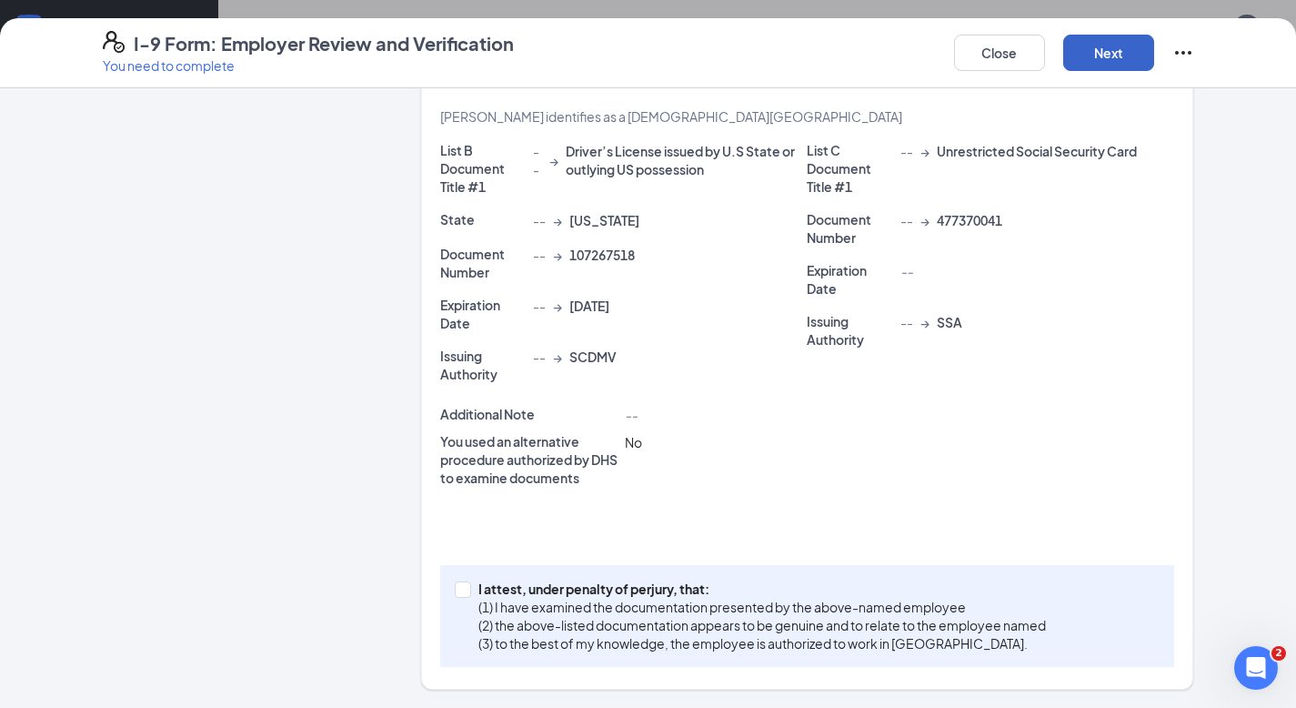
scroll to position [425, 0]
click at [458, 588] on input "I attest, under penalty of [PERSON_NAME], that: (1) I have examined the documen…" at bounding box center [461, 588] width 13 height 13
checkbox input "true"
click at [1086, 45] on button "Next" at bounding box center [1108, 53] width 91 height 36
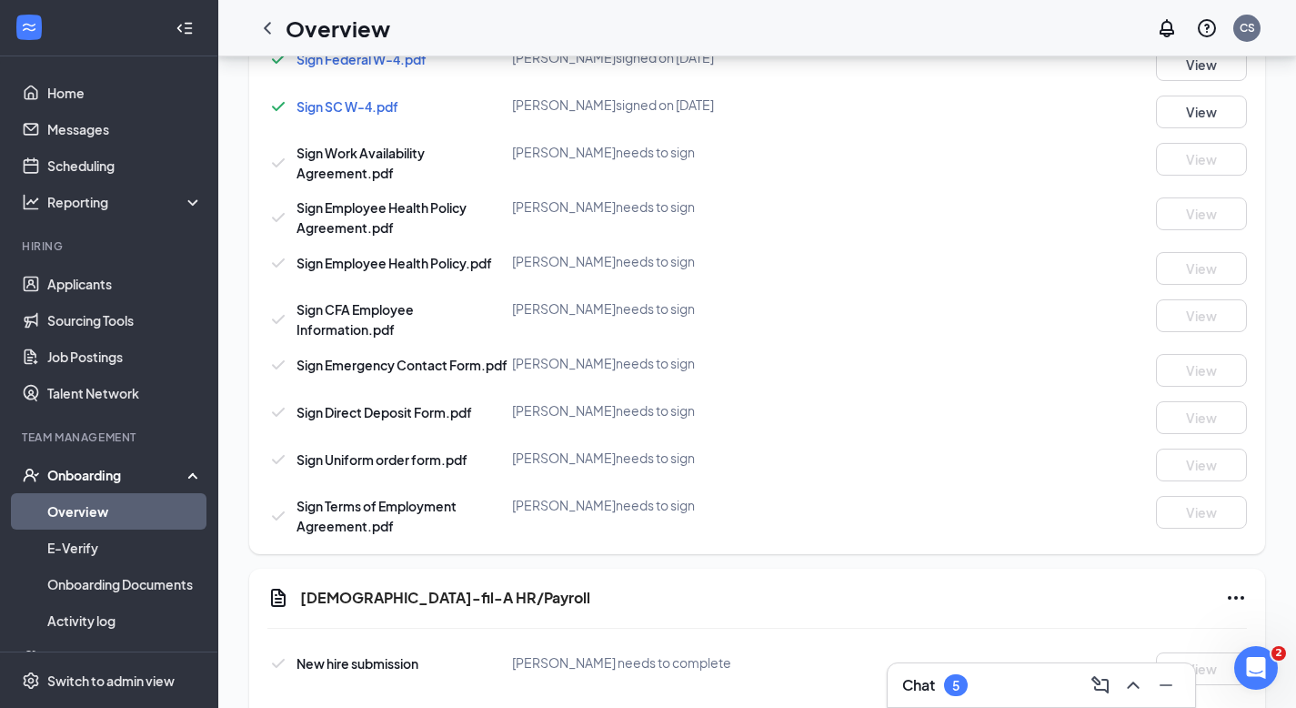
scroll to position [1102, 0]
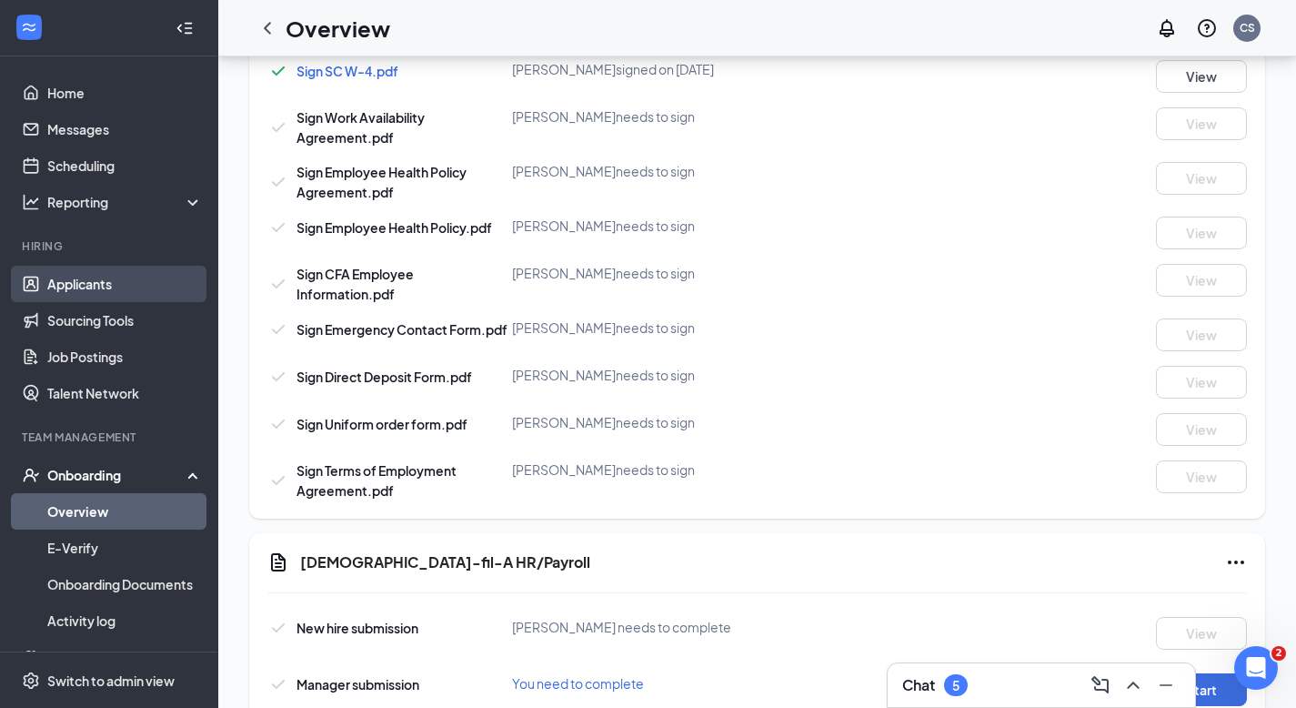
click at [94, 280] on link "Applicants" at bounding box center [125, 284] width 156 height 36
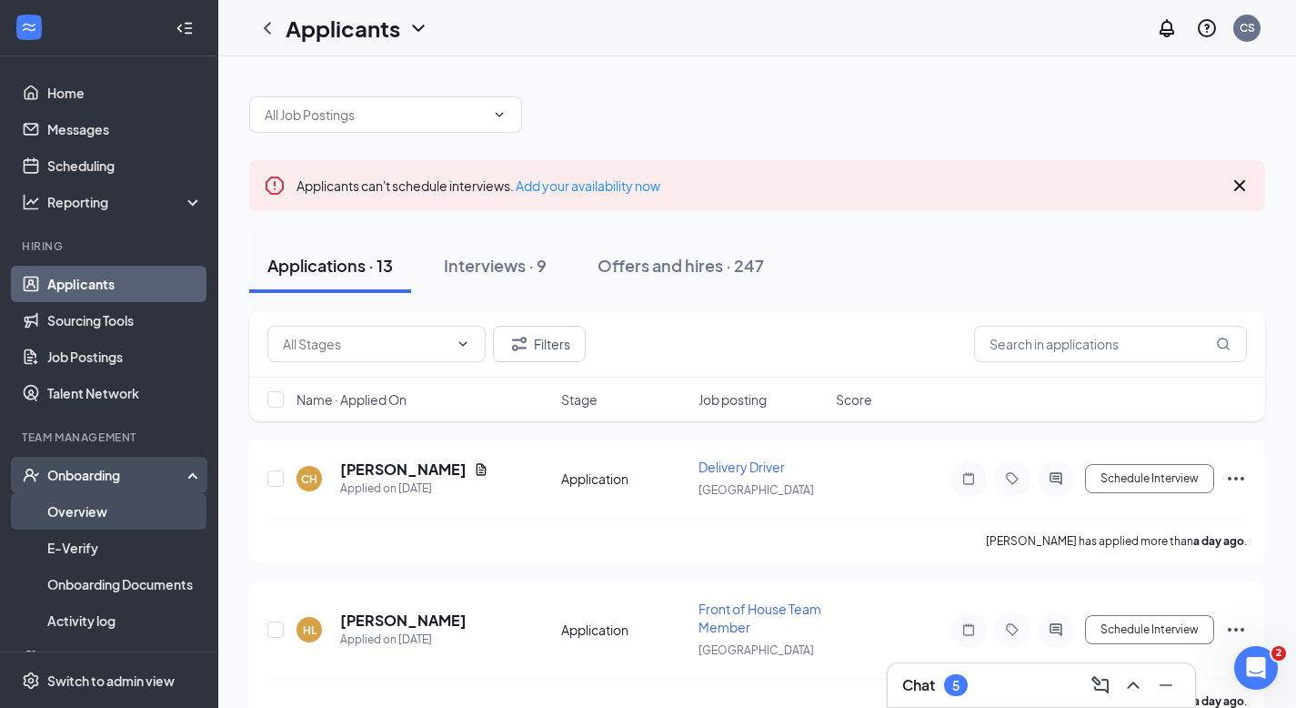
click at [71, 513] on link "Overview" at bounding box center [125, 511] width 156 height 36
